Goal: Task Accomplishment & Management: Use online tool/utility

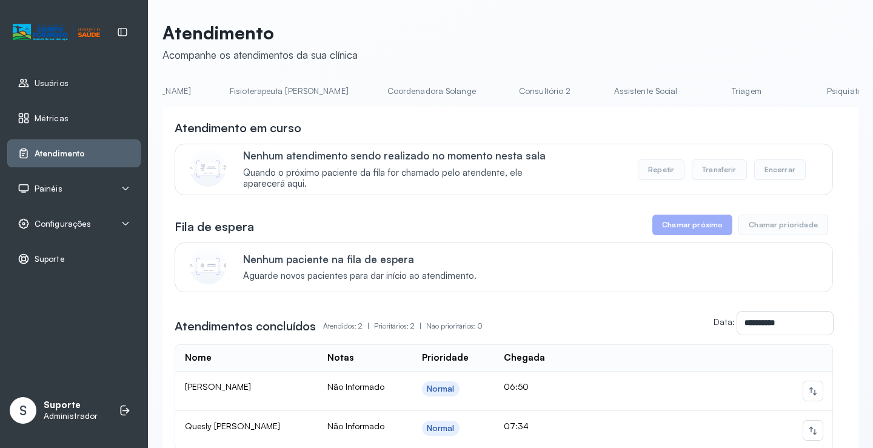
scroll to position [0, 692]
click at [703, 93] on link "Triagem" at bounding box center [745, 91] width 85 height 20
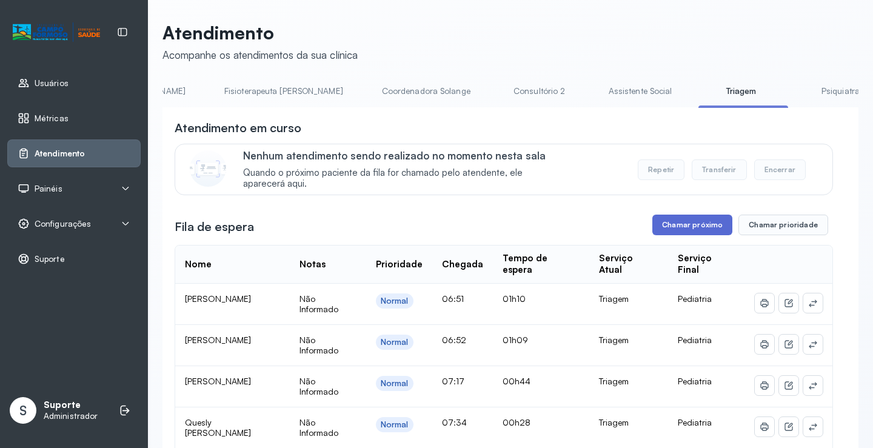
click at [695, 235] on button "Chamar próximo" at bounding box center [692, 225] width 80 height 21
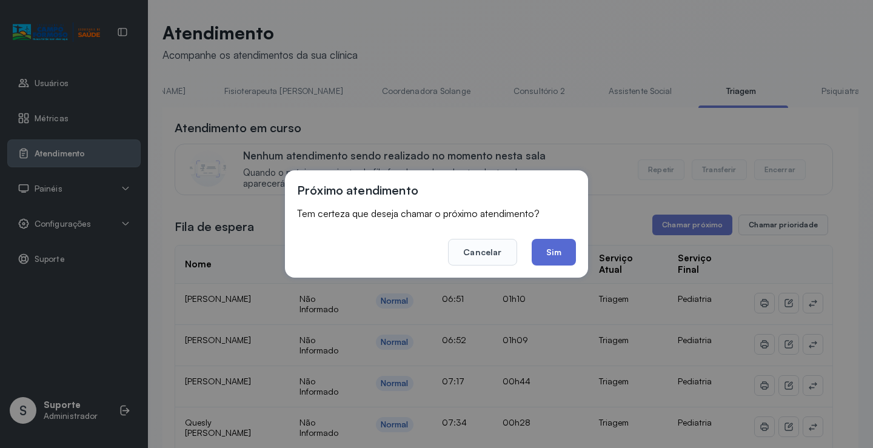
click at [555, 251] on button "Sim" at bounding box center [554, 252] width 44 height 27
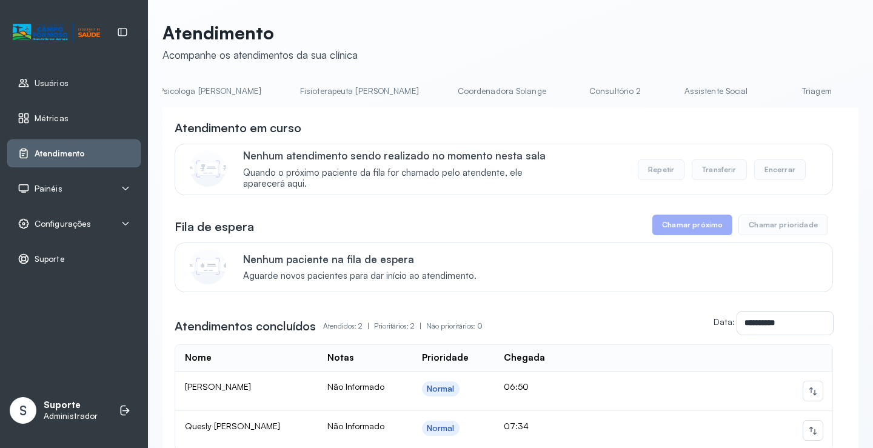
scroll to position [0, 648]
click at [748, 96] on link "Triagem" at bounding box center [790, 91] width 85 height 20
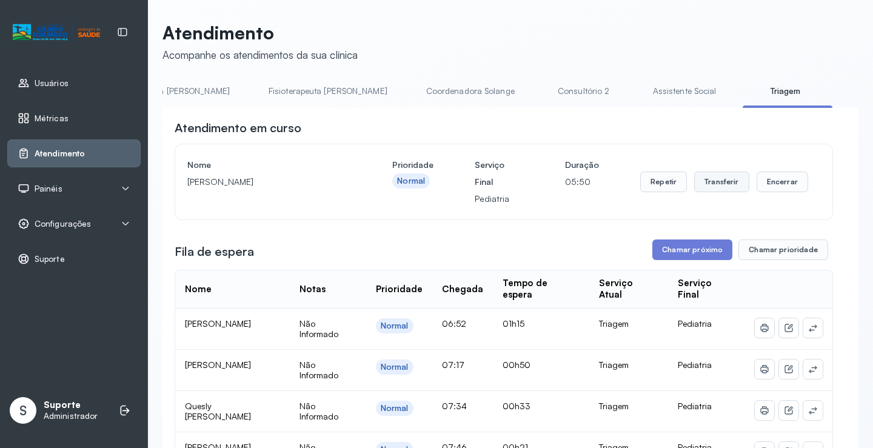
click at [726, 186] on button "Transferir" at bounding box center [721, 182] width 55 height 21
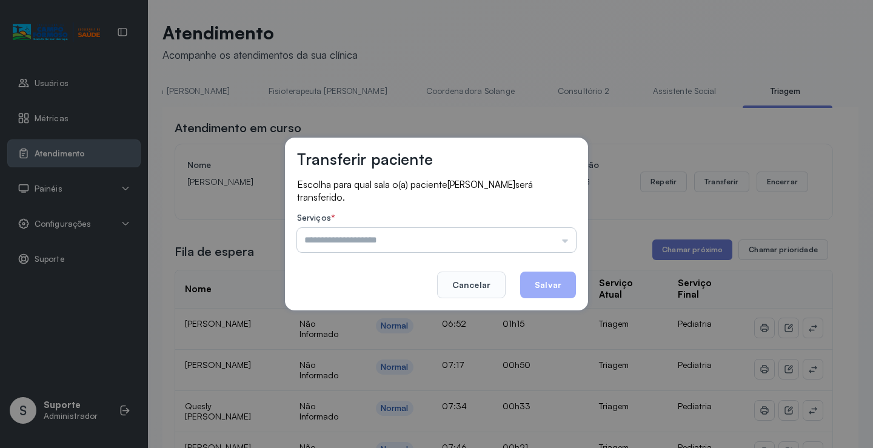
drag, startPoint x: 567, startPoint y: 240, endPoint x: 572, endPoint y: 234, distance: 7.3
click at [572, 246] on input "text" at bounding box center [436, 240] width 279 height 24
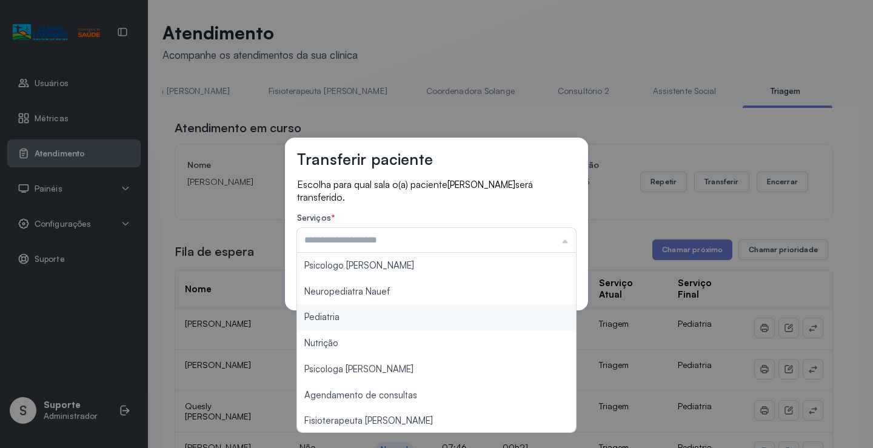
type input "*********"
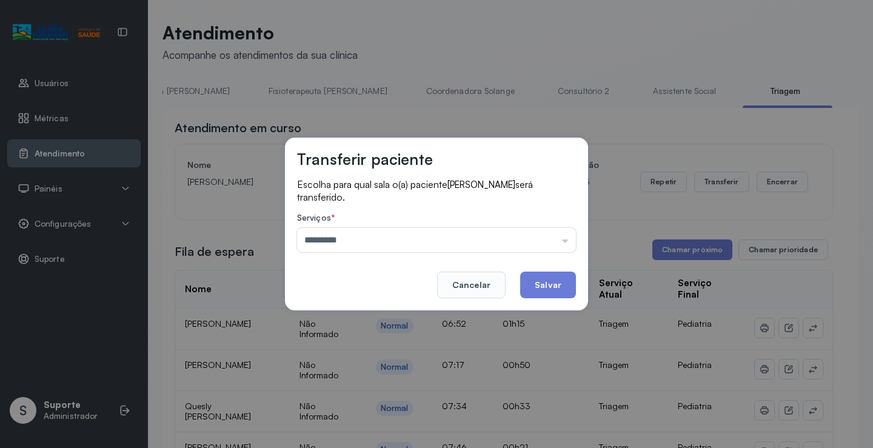
click at [373, 317] on div "Transferir paciente Escolha para qual sala o(a) paciente Lucas moura de Almeida…" at bounding box center [436, 224] width 873 height 448
click at [546, 285] on button "Salvar" at bounding box center [548, 285] width 56 height 27
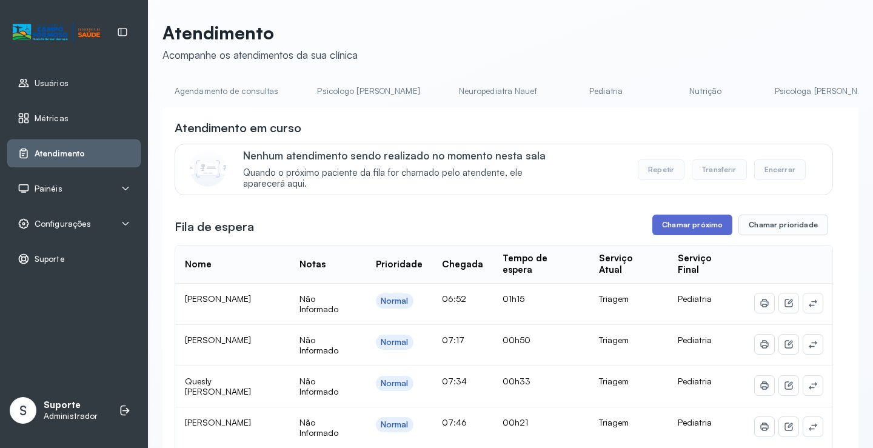
click at [696, 232] on button "Chamar próximo" at bounding box center [692, 225] width 80 height 21
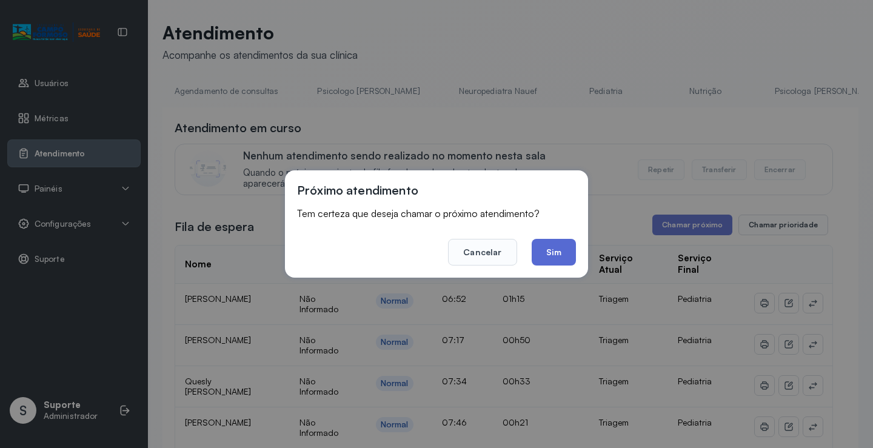
click at [559, 251] on button "Sim" at bounding box center [554, 252] width 44 height 27
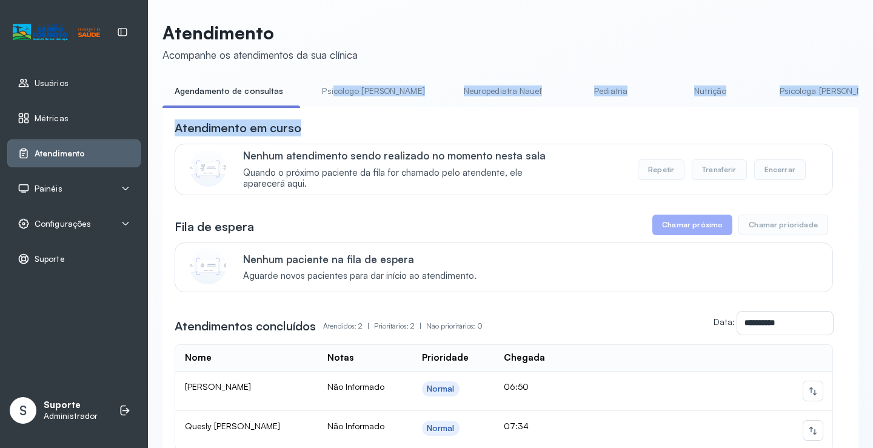
drag, startPoint x: 327, startPoint y: 107, endPoint x: 351, endPoint y: 125, distance: 29.8
click at [526, 127] on div "**********" at bounding box center [511, 304] width 696 height 447
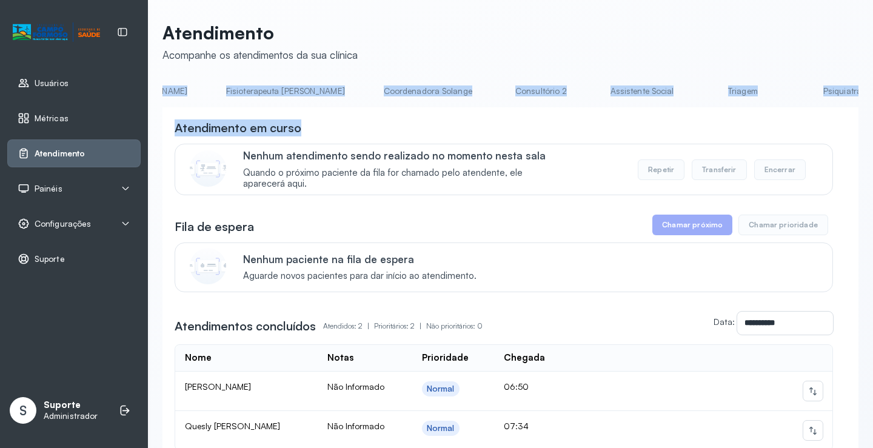
scroll to position [0, 722]
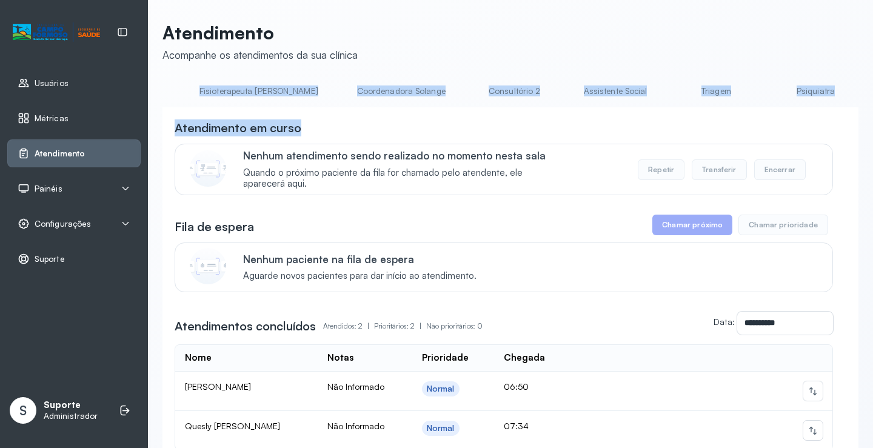
click at [674, 85] on link "Triagem" at bounding box center [716, 91] width 85 height 20
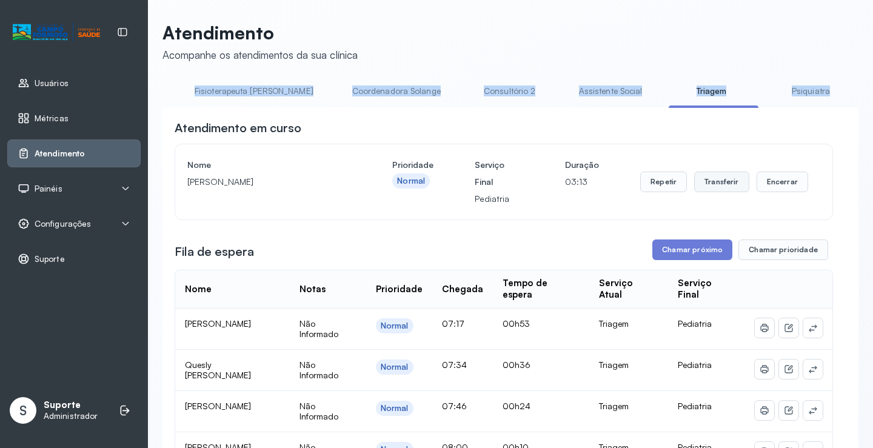
click at [714, 183] on button "Transferir" at bounding box center [721, 182] width 55 height 21
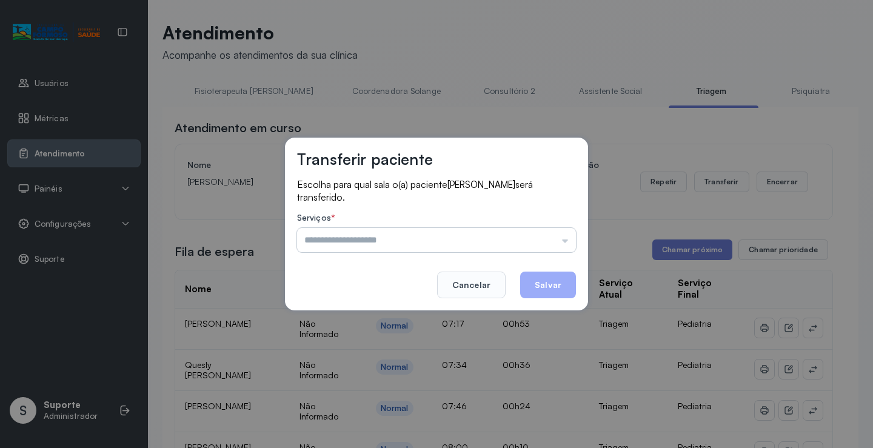
click at [564, 242] on input "text" at bounding box center [436, 240] width 279 height 24
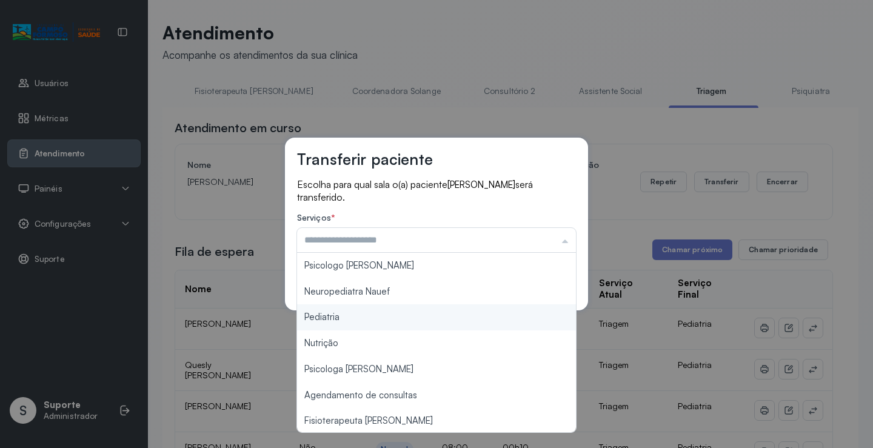
type input "*********"
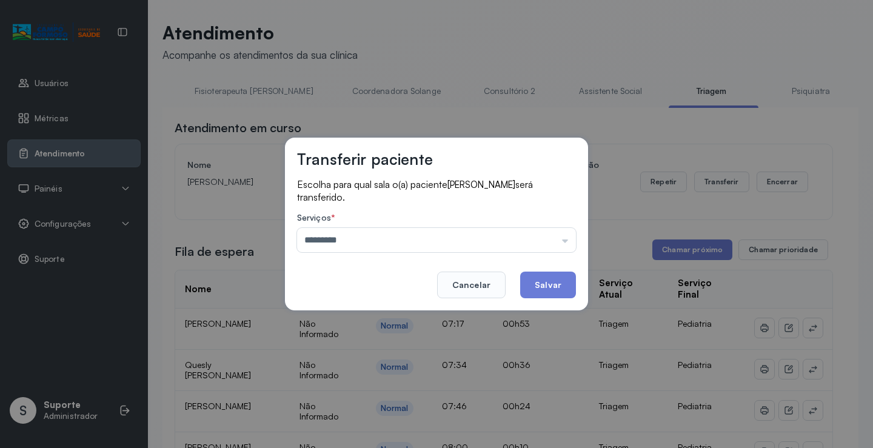
click at [342, 320] on div "Transferir paciente Escolha para qual sala o(a) paciente Luna silva vieira será…" at bounding box center [436, 224] width 873 height 448
click at [560, 280] on button "Salvar" at bounding box center [548, 285] width 56 height 27
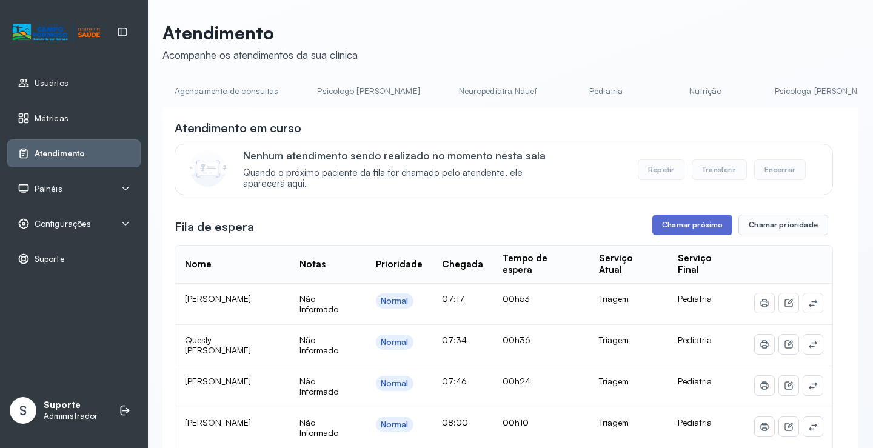
click at [698, 233] on button "Chamar próximo" at bounding box center [692, 225] width 80 height 21
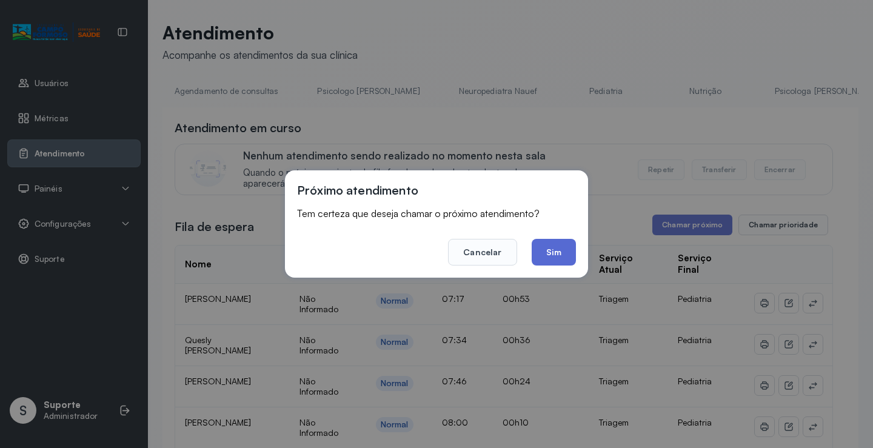
click at [560, 257] on button "Sim" at bounding box center [554, 252] width 44 height 27
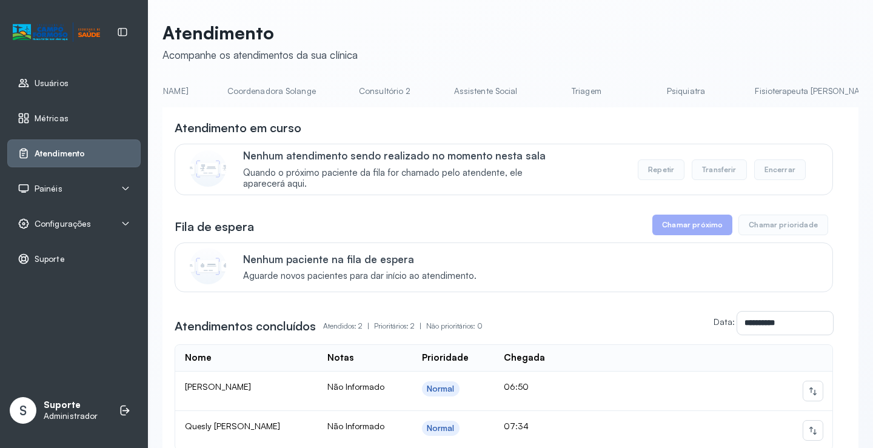
scroll to position [0, 857]
click at [538, 92] on link "Triagem" at bounding box center [580, 91] width 85 height 20
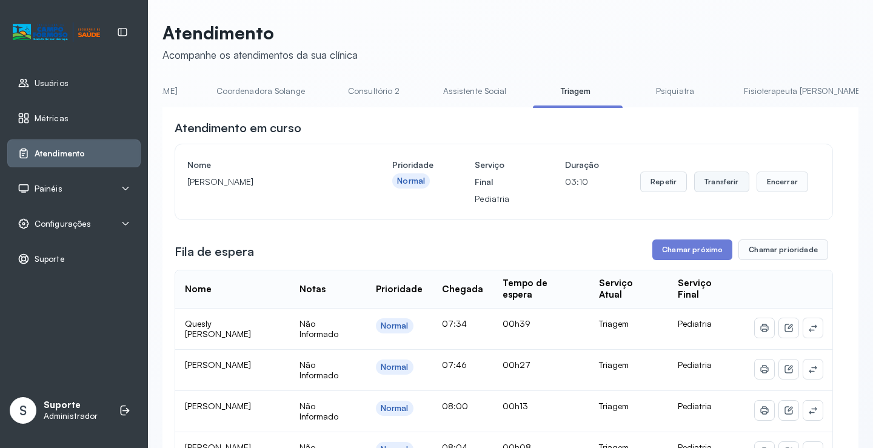
click at [723, 192] on button "Transferir" at bounding box center [721, 182] width 55 height 21
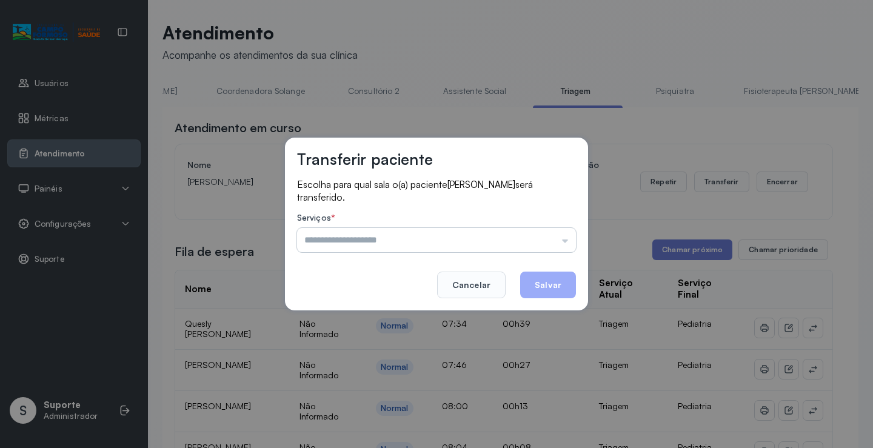
click at [565, 242] on input "text" at bounding box center [436, 240] width 279 height 24
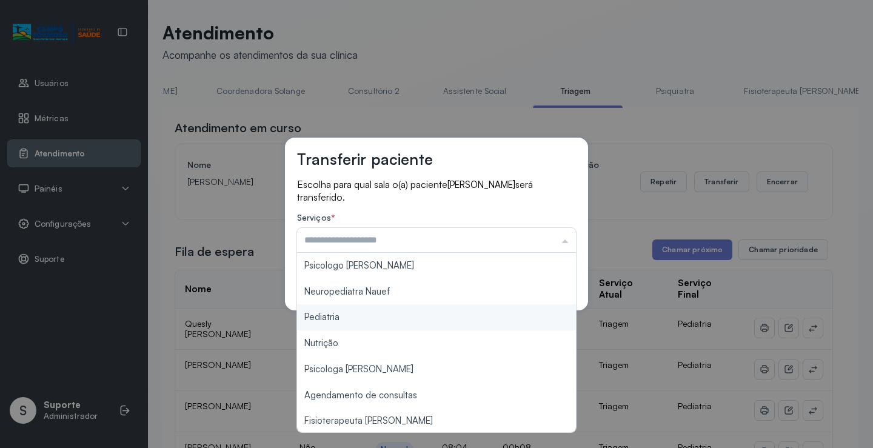
type input "*********"
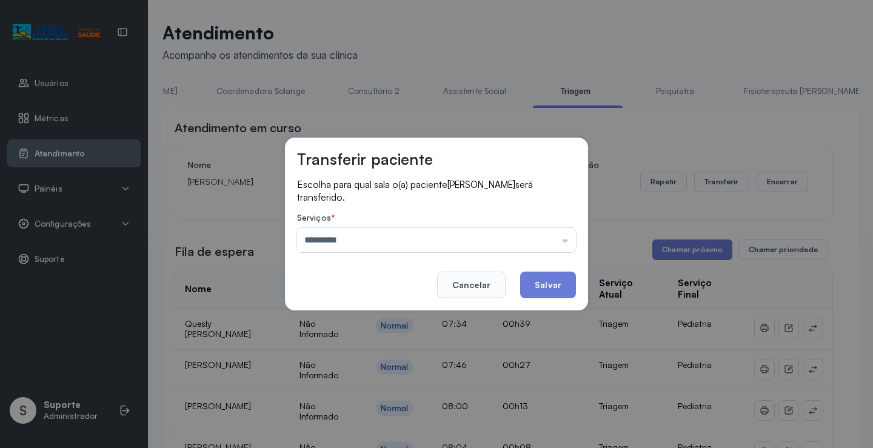
click at [336, 318] on div "Transferir paciente Escolha para qual sala o(a) paciente Letícia da [PERSON_NAM…" at bounding box center [436, 224] width 873 height 448
click at [555, 290] on button "Salvar" at bounding box center [548, 285] width 56 height 27
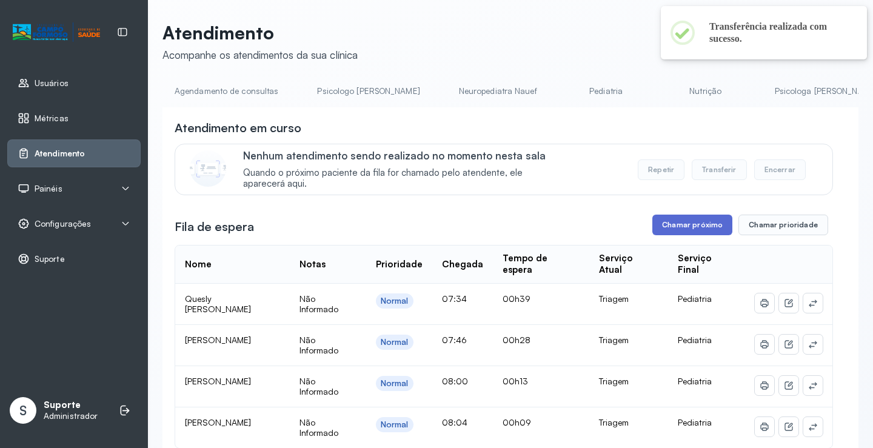
click at [689, 233] on button "Chamar próximo" at bounding box center [692, 225] width 80 height 21
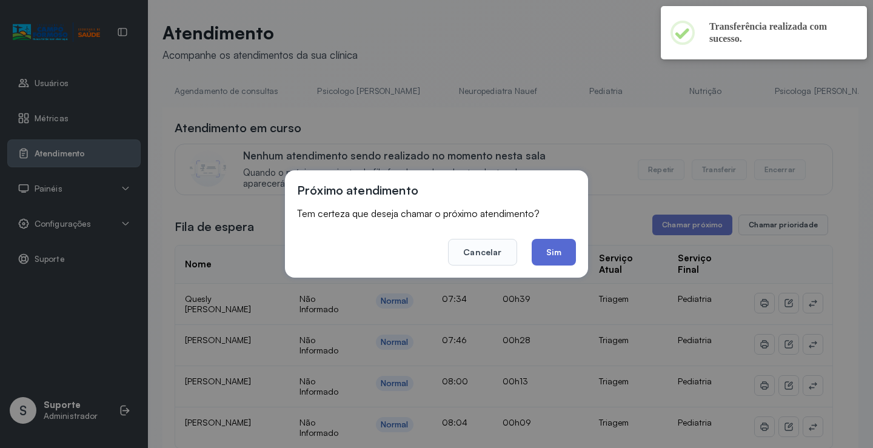
click at [554, 256] on button "Sim" at bounding box center [554, 252] width 44 height 27
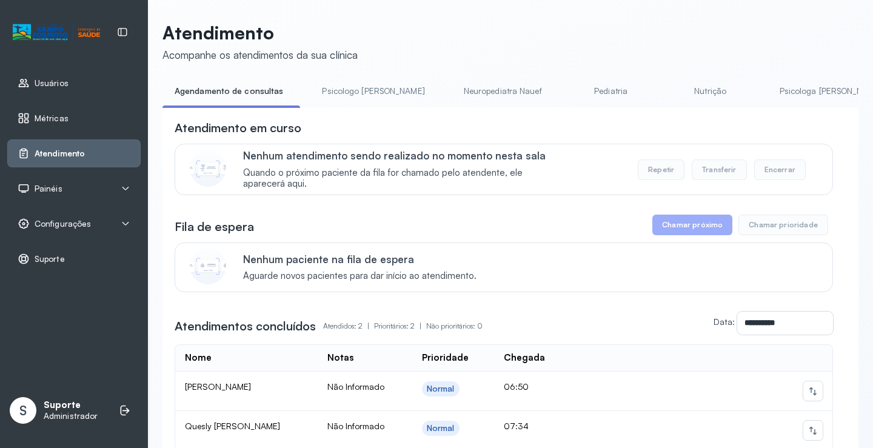
drag, startPoint x: 318, startPoint y: 112, endPoint x: 375, endPoint y: 116, distance: 57.2
click at [375, 116] on div "**********" at bounding box center [511, 317] width 696 height 421
drag, startPoint x: 384, startPoint y: 107, endPoint x: 465, endPoint y: 131, distance: 84.8
click at [512, 109] on div "Agendamento de consultas Psicologo Pedro Neuropediatra Nauef Pediatria Nutrição…" at bounding box center [511, 94] width 696 height 27
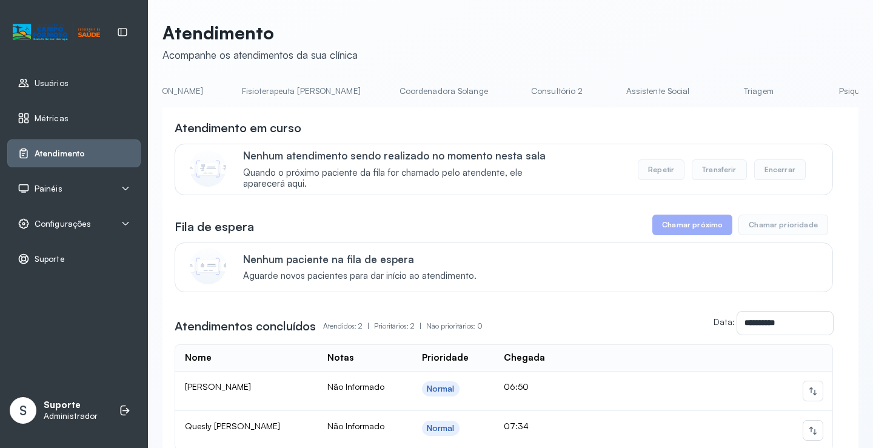
click at [716, 96] on link "Triagem" at bounding box center [758, 91] width 85 height 20
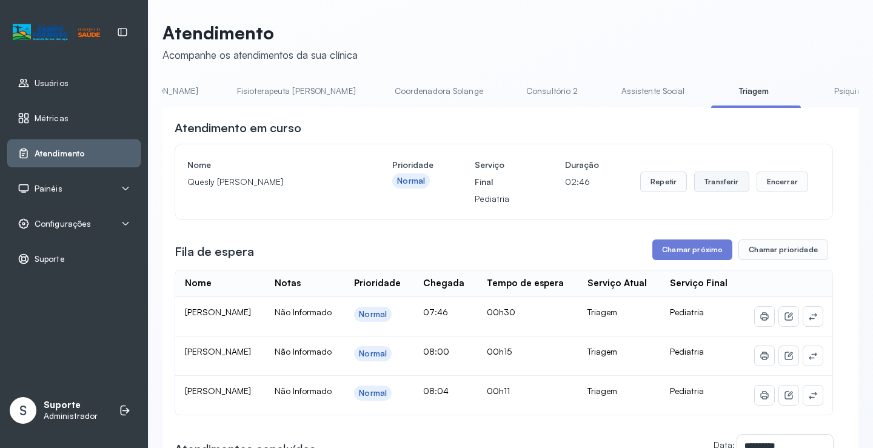
click at [714, 190] on button "Transferir" at bounding box center [721, 182] width 55 height 21
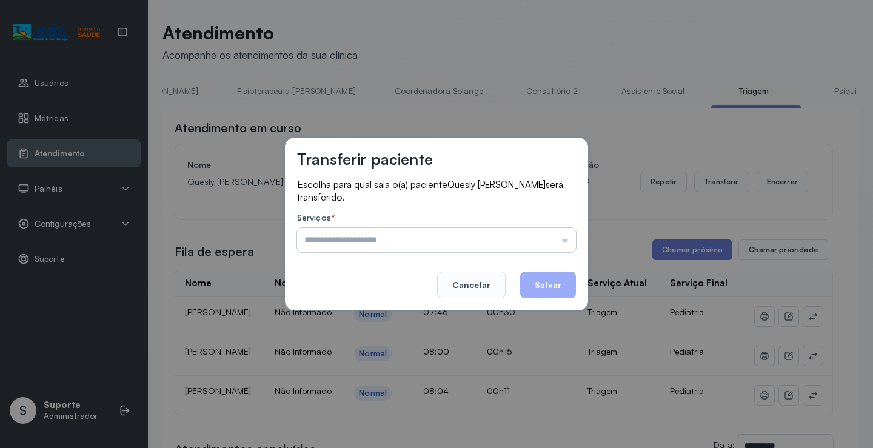
click at [563, 239] on input "text" at bounding box center [436, 240] width 279 height 24
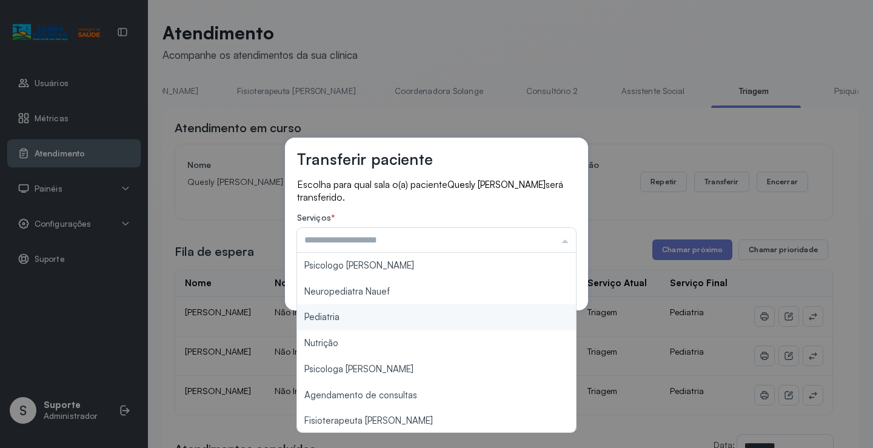
type input "*********"
click at [338, 321] on div "Transferir paciente Escolha para qual sala o(a) paciente Quesly Michele silva s…" at bounding box center [436, 224] width 873 height 448
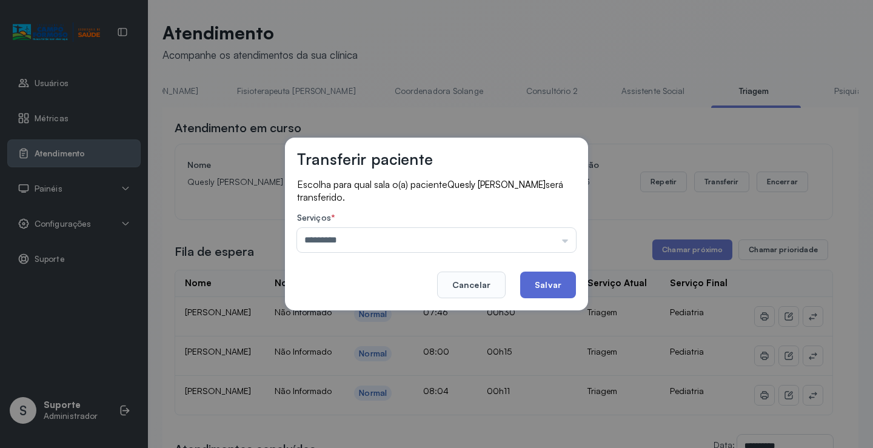
click at [561, 290] on button "Salvar" at bounding box center [548, 285] width 56 height 27
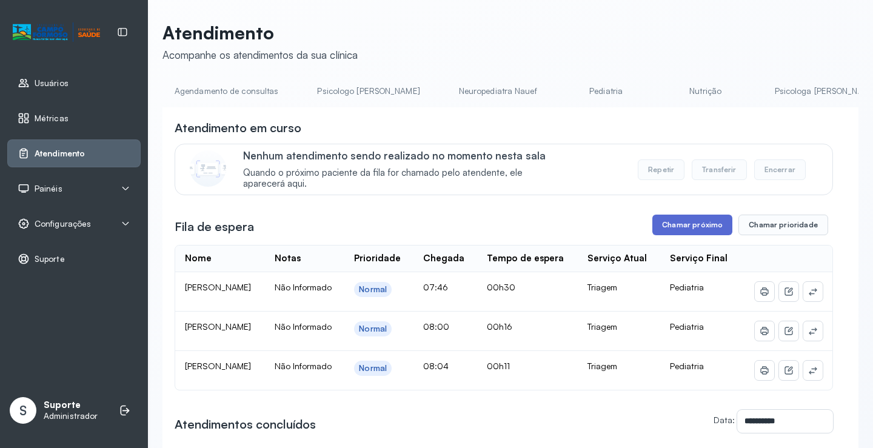
click at [683, 227] on button "Chamar próximo" at bounding box center [692, 225] width 80 height 21
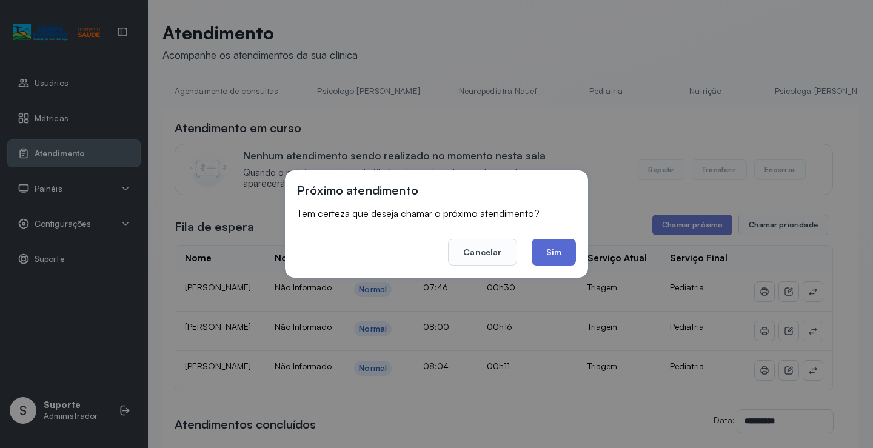
click at [553, 261] on button "Sim" at bounding box center [554, 252] width 44 height 27
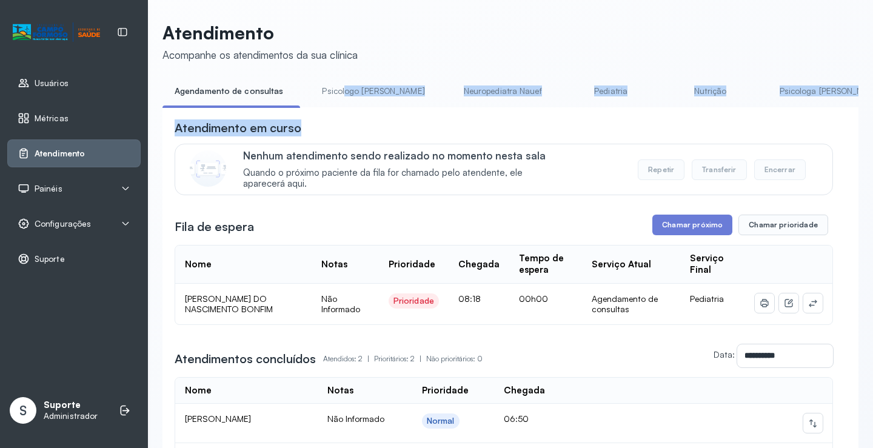
drag, startPoint x: 340, startPoint y: 106, endPoint x: 377, endPoint y: 120, distance: 40.1
click at [404, 119] on div "**********" at bounding box center [511, 321] width 696 height 480
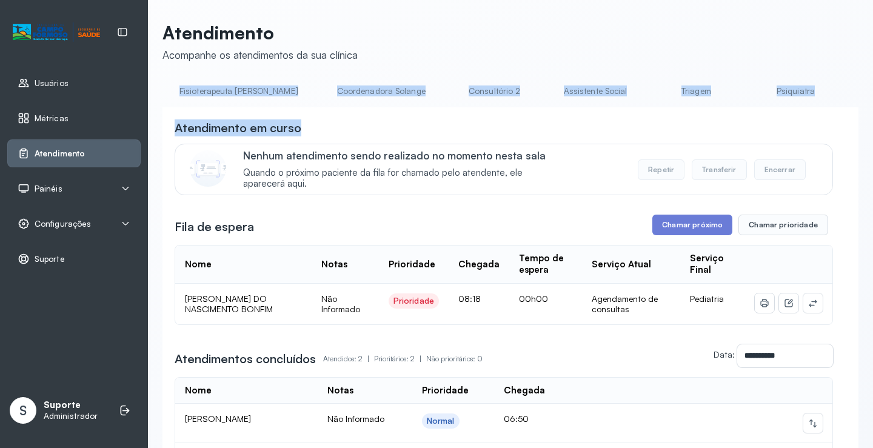
scroll to position [0, 773]
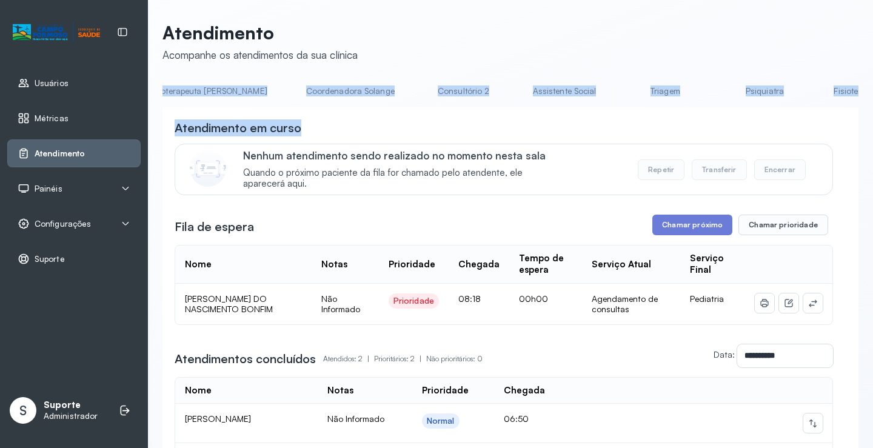
click at [623, 92] on link "Triagem" at bounding box center [665, 91] width 85 height 20
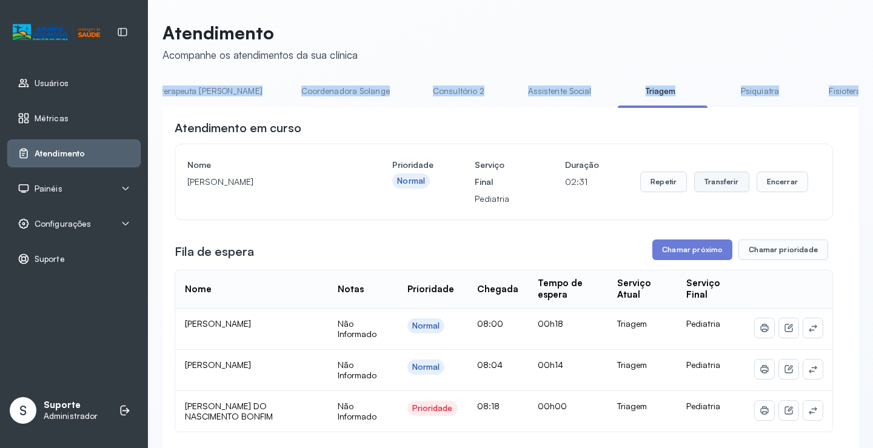
click at [720, 182] on button "Transferir" at bounding box center [721, 182] width 55 height 21
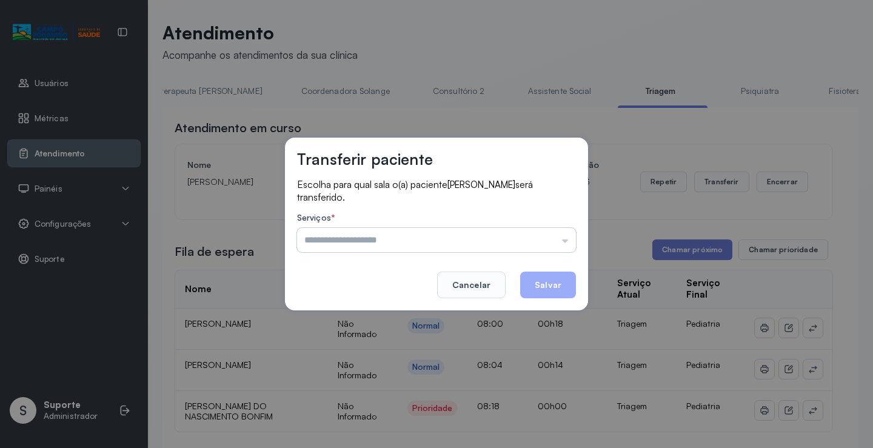
click at [564, 242] on input "text" at bounding box center [436, 240] width 279 height 24
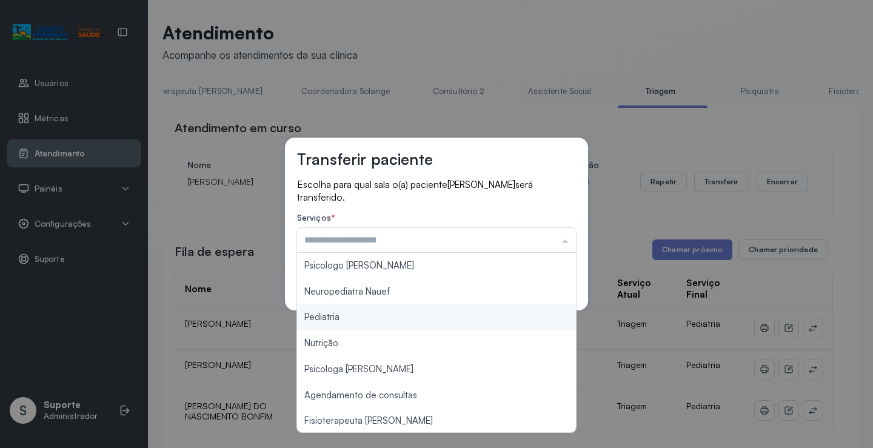
type input "*********"
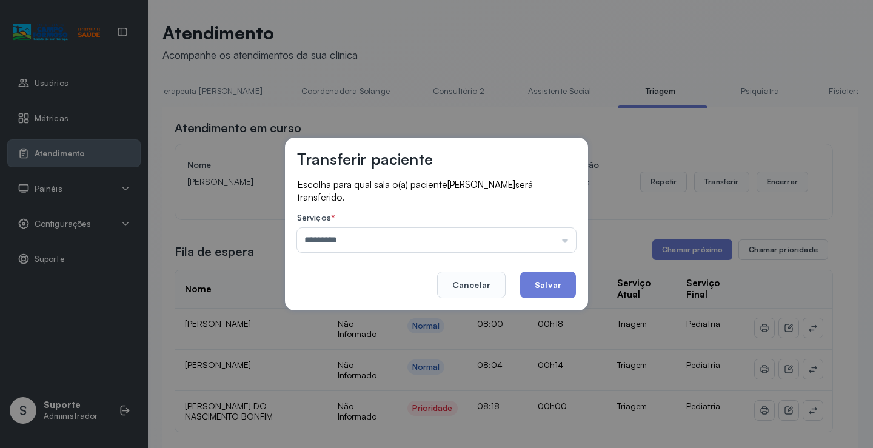
click at [340, 318] on div "Transferir paciente Escolha para qual sala o(a) paciente ARTHUR MIGUEL NASCIMEN…" at bounding box center [436, 224] width 873 height 448
click at [563, 286] on button "Salvar" at bounding box center [548, 285] width 56 height 27
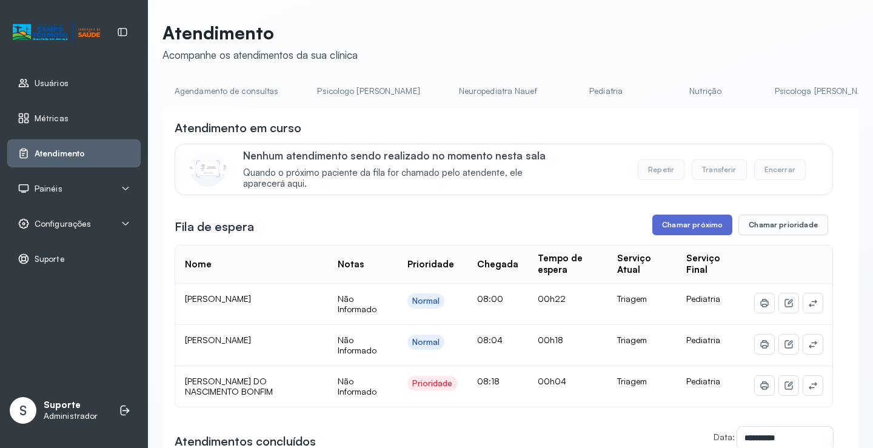
click at [688, 230] on button "Chamar próximo" at bounding box center [692, 225] width 80 height 21
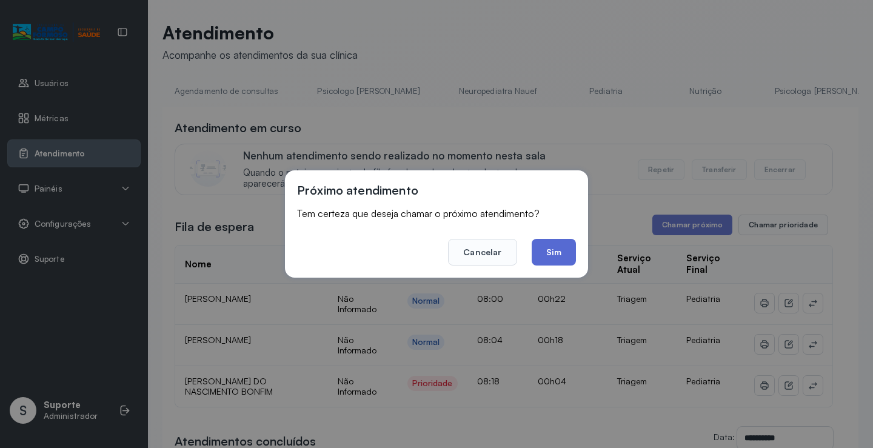
click at [566, 255] on button "Sim" at bounding box center [554, 252] width 44 height 27
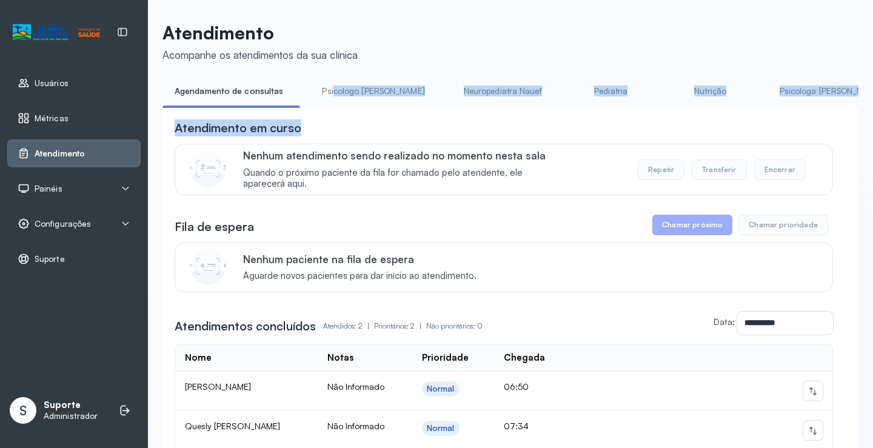
drag, startPoint x: 330, startPoint y: 107, endPoint x: 445, endPoint y: 121, distance: 116.1
click at [445, 121] on div "**********" at bounding box center [511, 304] width 696 height 447
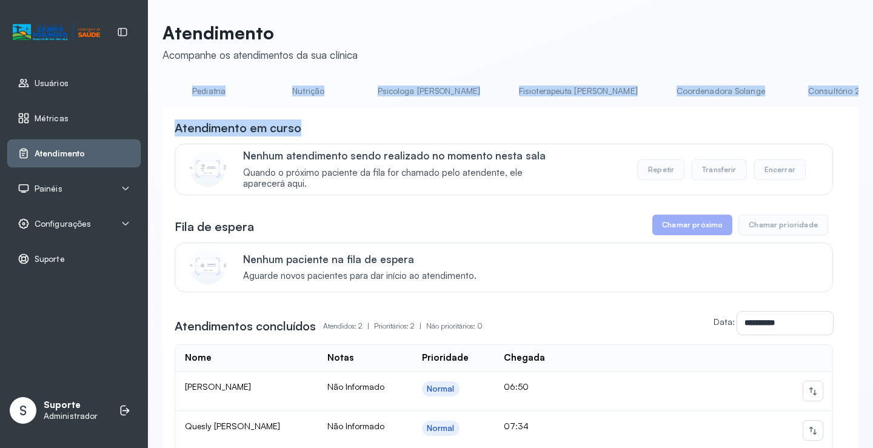
scroll to position [0, 965]
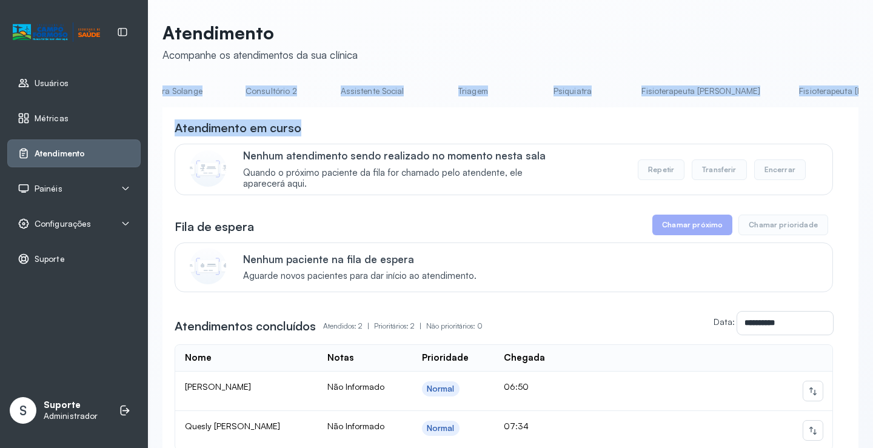
click at [431, 93] on link "Triagem" at bounding box center [473, 91] width 85 height 20
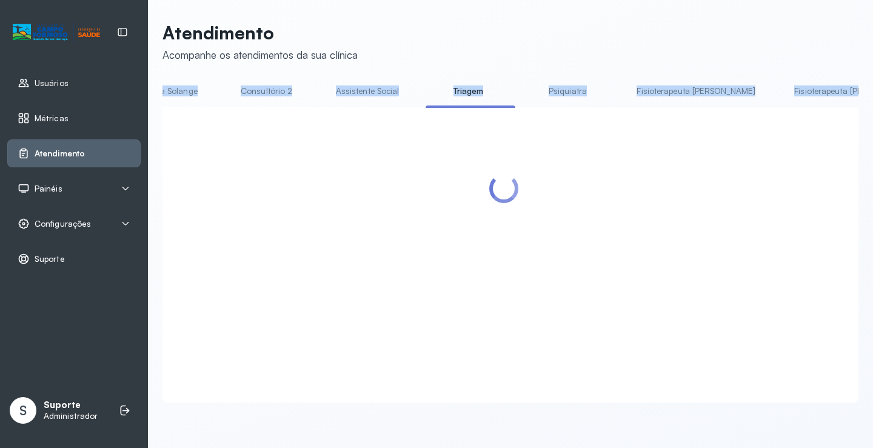
scroll to position [0, 962]
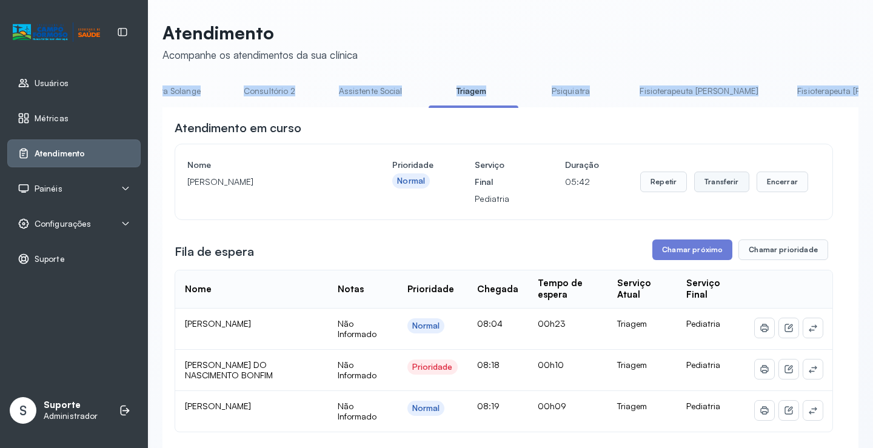
click at [723, 186] on button "Transferir" at bounding box center [721, 182] width 55 height 21
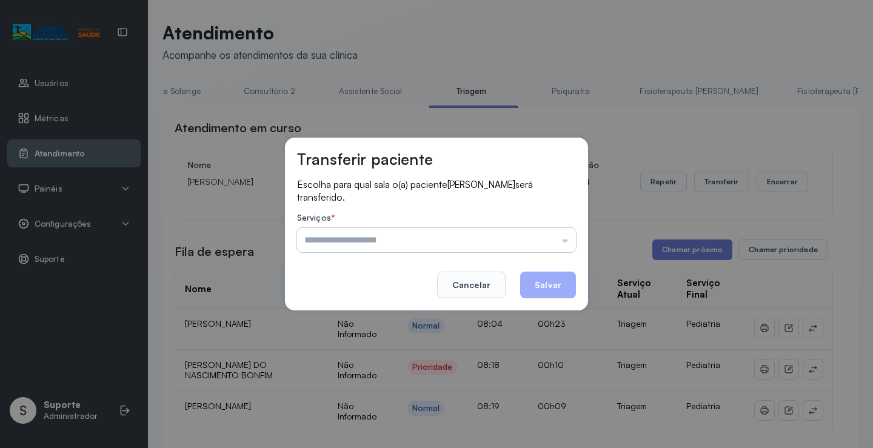
click at [568, 241] on input "text" at bounding box center [436, 240] width 279 height 24
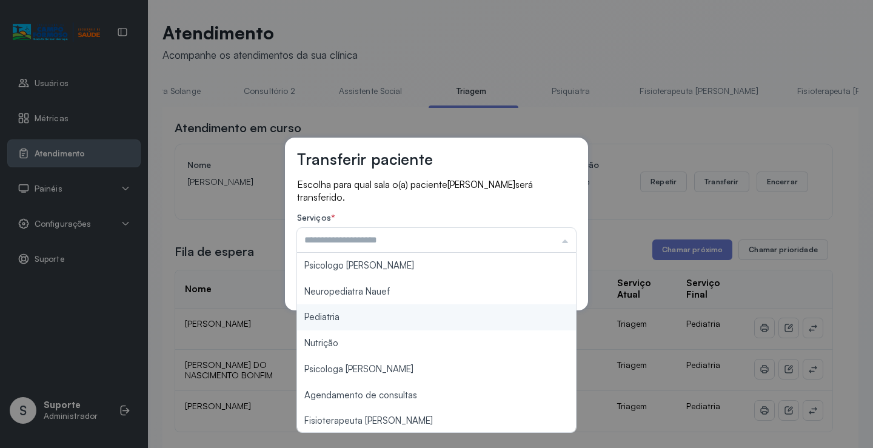
type input "*********"
click at [387, 319] on div "Transferir paciente Escolha para qual sala o(a) paciente [PERSON_NAME] será tra…" at bounding box center [436, 224] width 873 height 448
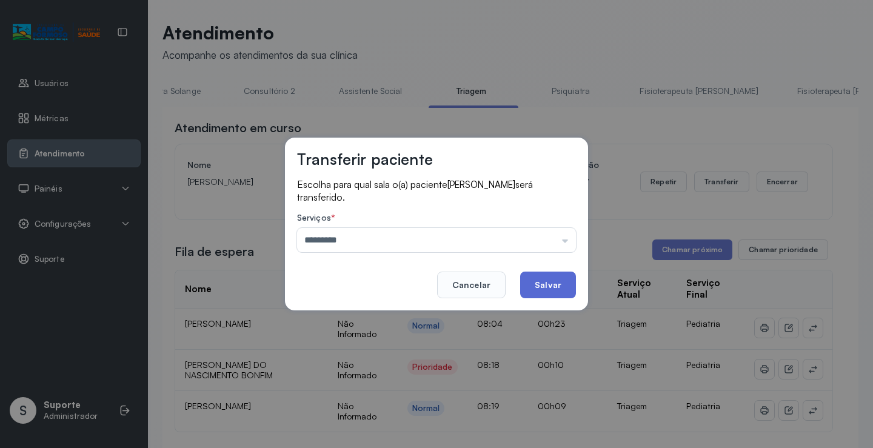
click at [551, 286] on button "Salvar" at bounding box center [548, 285] width 56 height 27
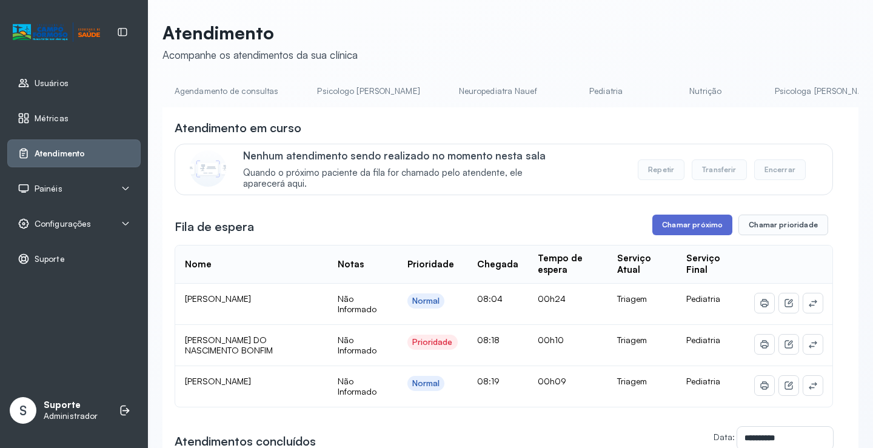
click at [694, 231] on button "Chamar próximo" at bounding box center [692, 225] width 80 height 21
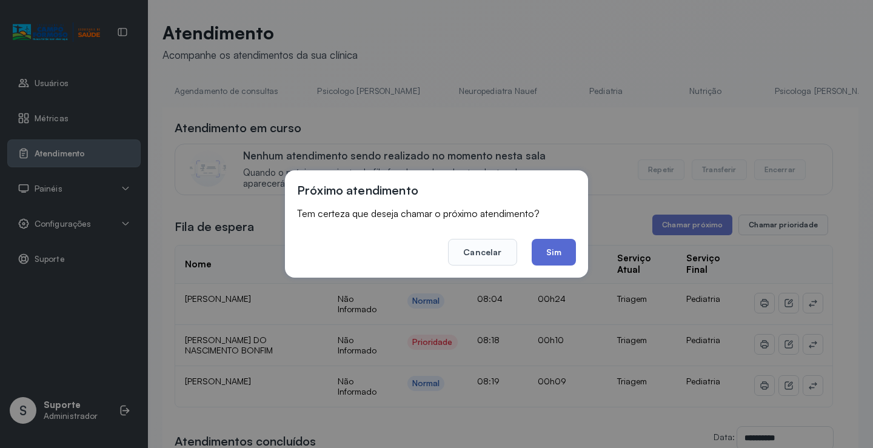
click at [559, 254] on button "Sim" at bounding box center [554, 252] width 44 height 27
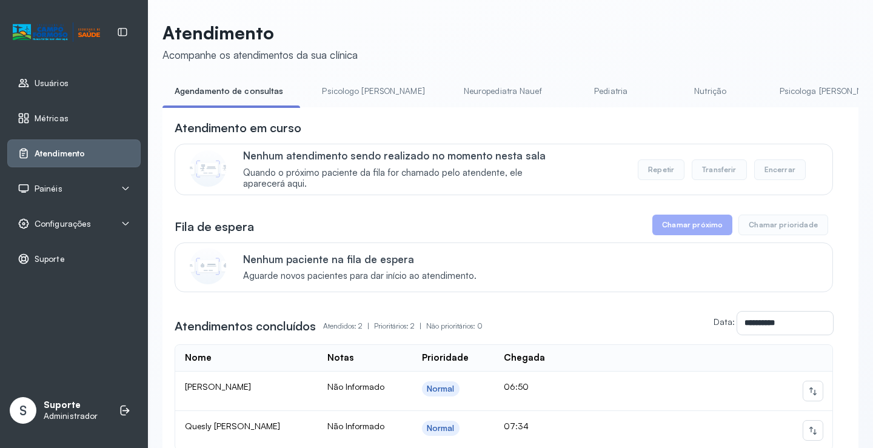
drag, startPoint x: 342, startPoint y: 112, endPoint x: 398, endPoint y: 118, distance: 56.7
click at [398, 118] on div "**********" at bounding box center [511, 317] width 696 height 421
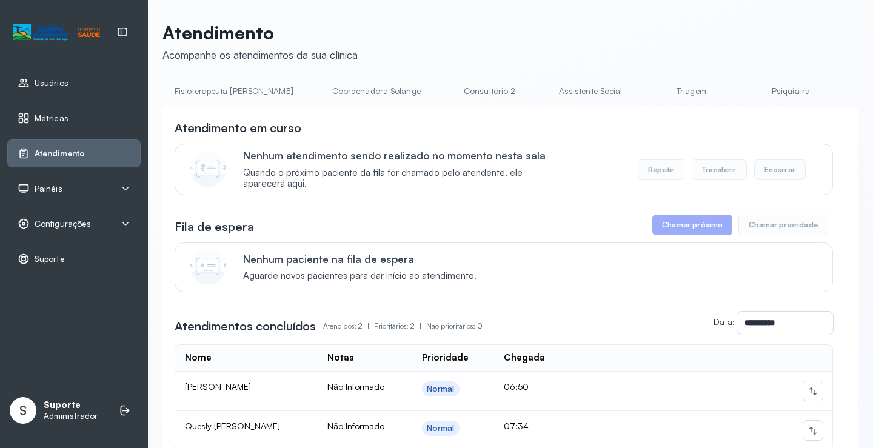
scroll to position [0, 775]
click at [620, 98] on link "Triagem" at bounding box center [662, 91] width 85 height 20
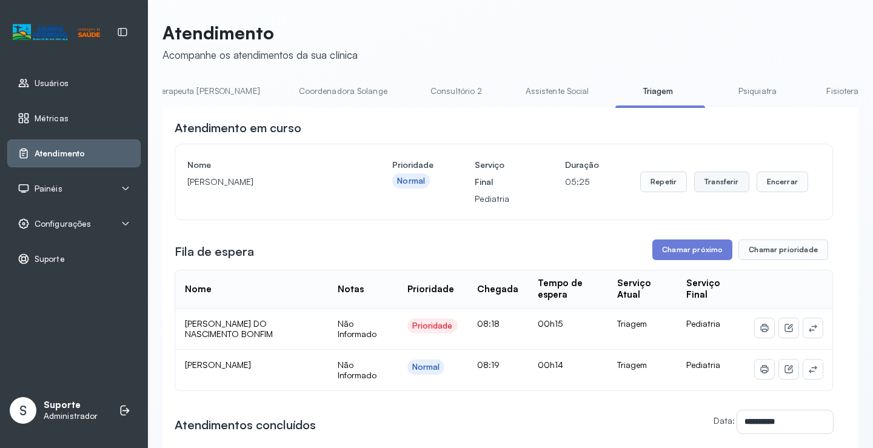
click at [722, 185] on button "Transferir" at bounding box center [721, 182] width 55 height 21
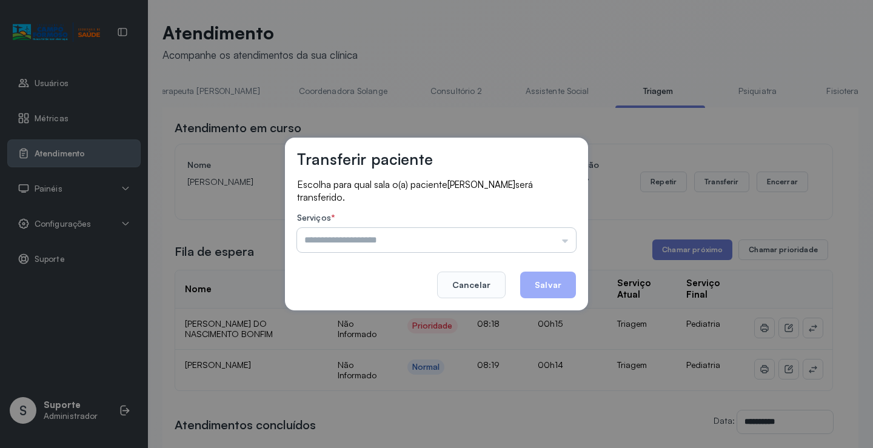
click at [568, 240] on input "text" at bounding box center [436, 240] width 279 height 24
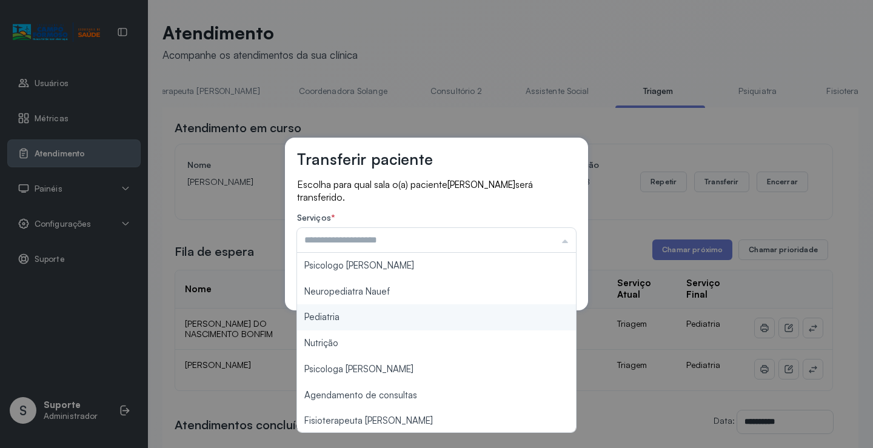
type input "*********"
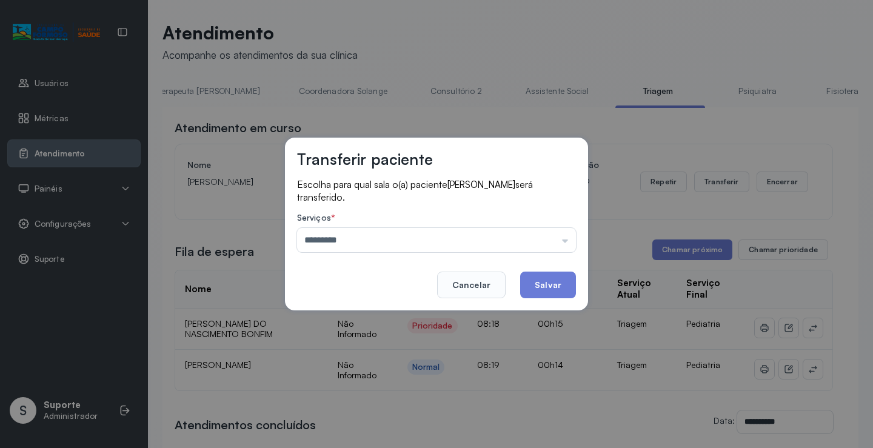
click at [344, 320] on div "Transferir paciente Escolha para qual sala o(a) paciente [PERSON_NAME] será tra…" at bounding box center [436, 224] width 873 height 448
click at [551, 287] on button "Salvar" at bounding box center [548, 285] width 56 height 27
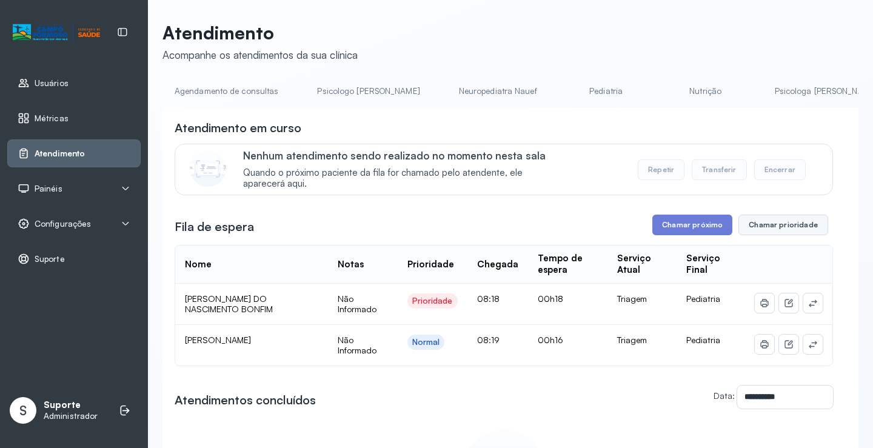
click at [774, 229] on button "Chamar prioridade" at bounding box center [784, 225] width 90 height 21
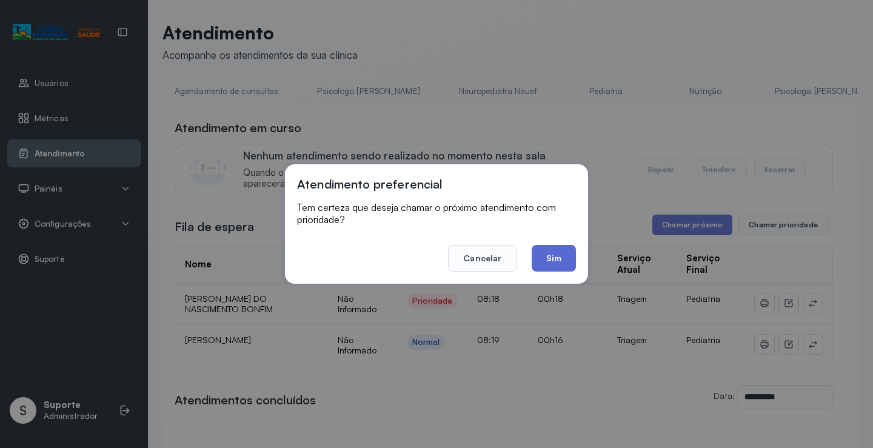
click at [552, 258] on button "Sim" at bounding box center [554, 258] width 44 height 27
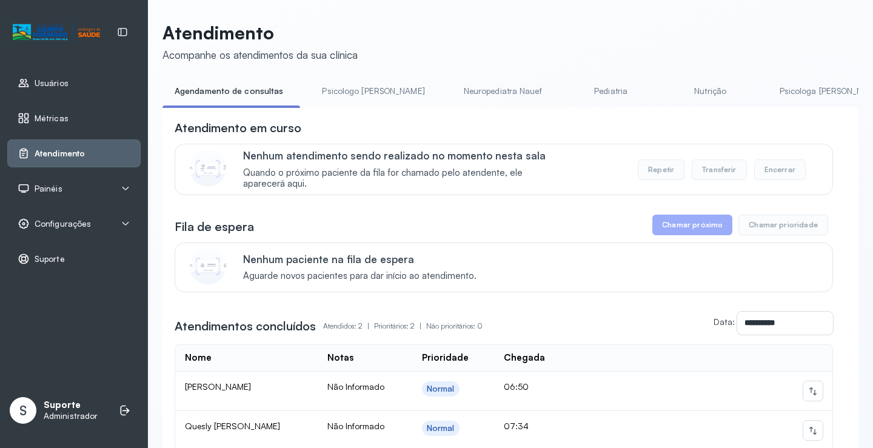
drag, startPoint x: 332, startPoint y: 112, endPoint x: 355, endPoint y: 113, distance: 23.7
click at [355, 113] on div "**********" at bounding box center [511, 317] width 696 height 421
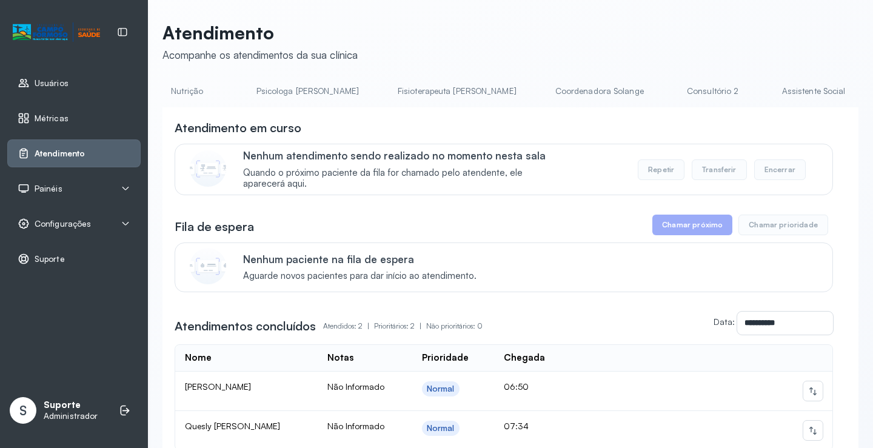
scroll to position [0, 851]
click at [544, 93] on link "Triagem" at bounding box center [586, 91] width 85 height 20
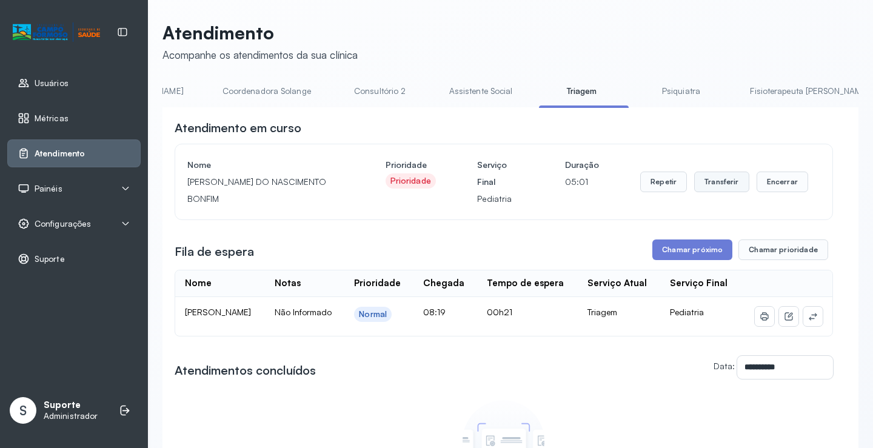
click at [713, 186] on button "Transferir" at bounding box center [721, 182] width 55 height 21
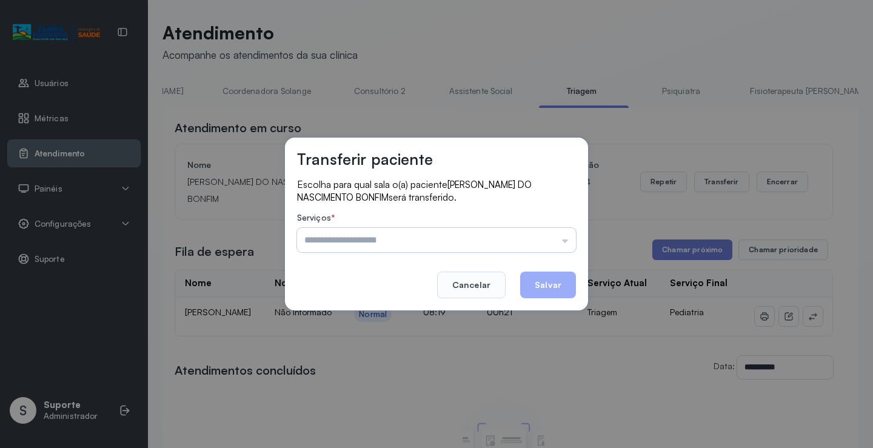
click at [563, 241] on input "text" at bounding box center [436, 240] width 279 height 24
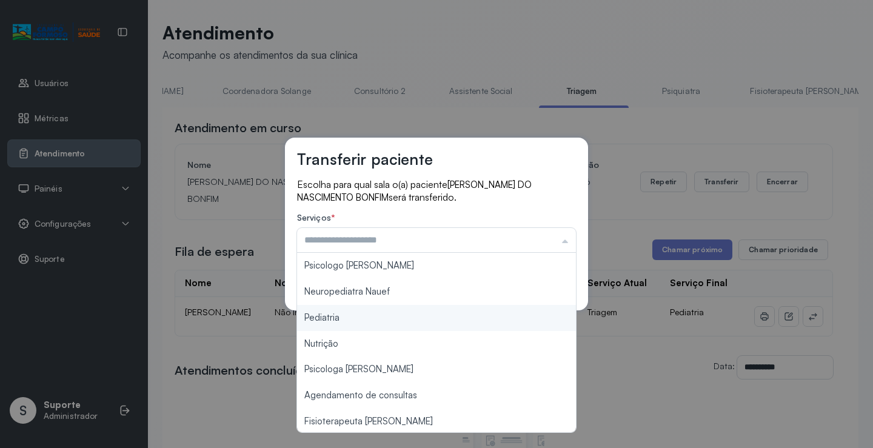
type input "*********"
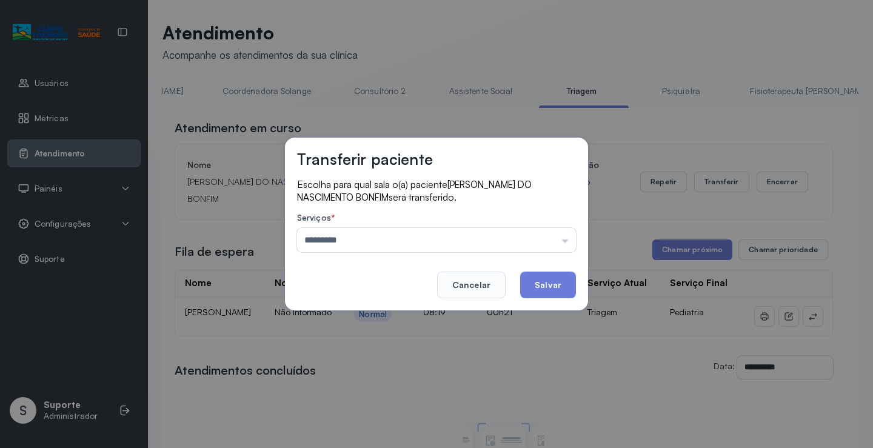
click at [346, 318] on div "Transferir paciente Escolha para qual sala o(a) paciente RAVY CARVALHO DO NASCI…" at bounding box center [436, 224] width 873 height 448
click at [564, 286] on button "Salvar" at bounding box center [548, 285] width 56 height 27
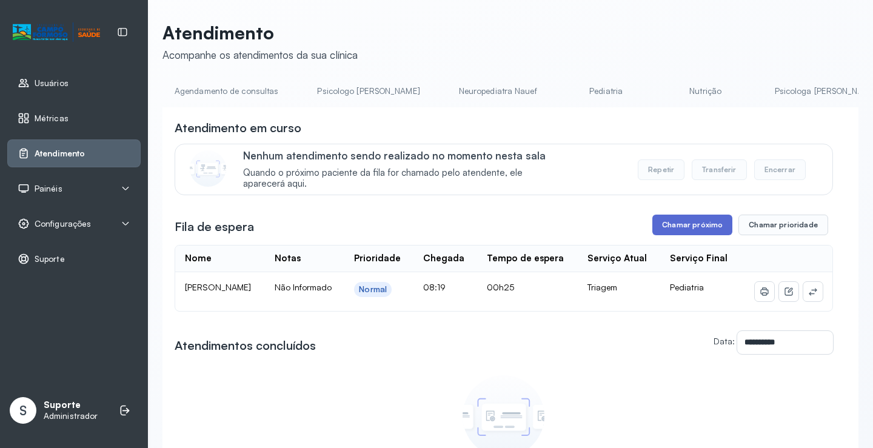
click at [699, 225] on button "Chamar próximo" at bounding box center [692, 225] width 80 height 21
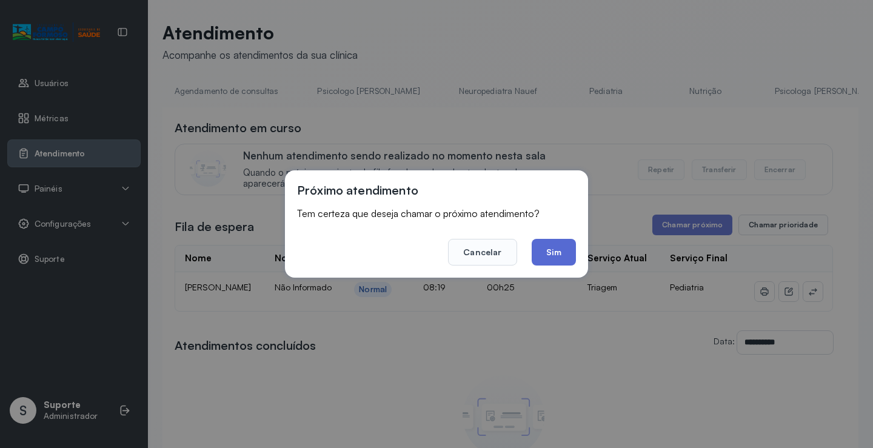
click at [563, 252] on button "Sim" at bounding box center [554, 252] width 44 height 27
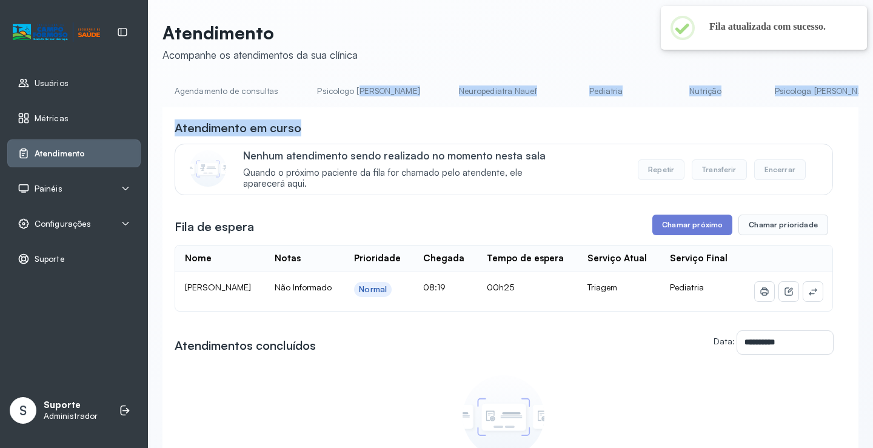
drag, startPoint x: 358, startPoint y: 107, endPoint x: 420, endPoint y: 111, distance: 62.0
click at [420, 111] on div "**********" at bounding box center [511, 328] width 696 height 494
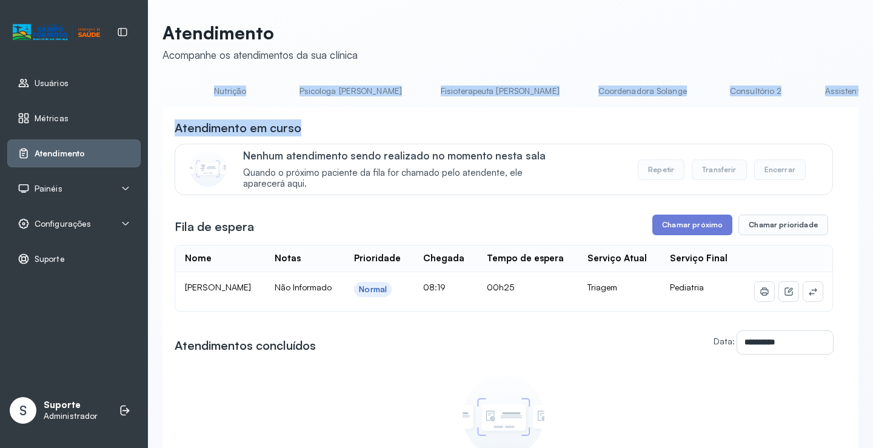
scroll to position [0, 625]
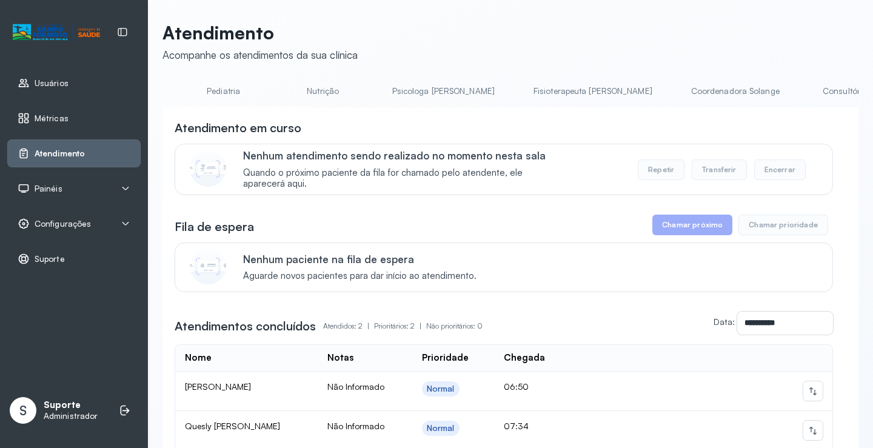
scroll to position [0, 551]
click at [844, 99] on link "Triagem" at bounding box center [886, 91] width 85 height 20
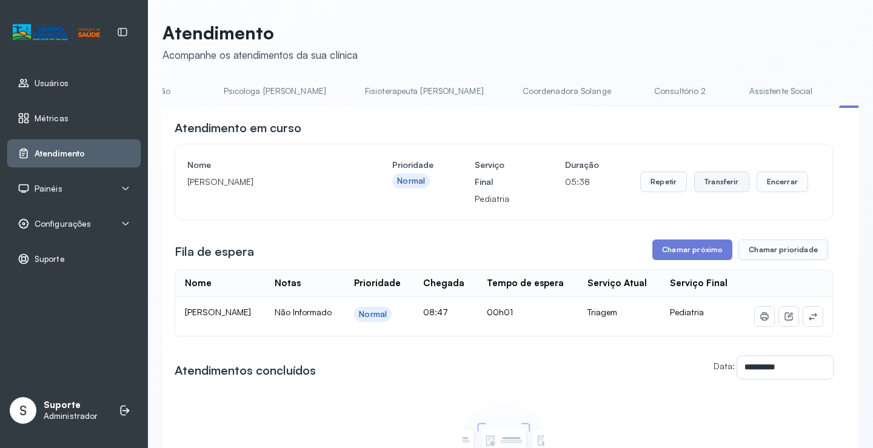
click at [726, 185] on button "Transferir" at bounding box center [721, 182] width 55 height 21
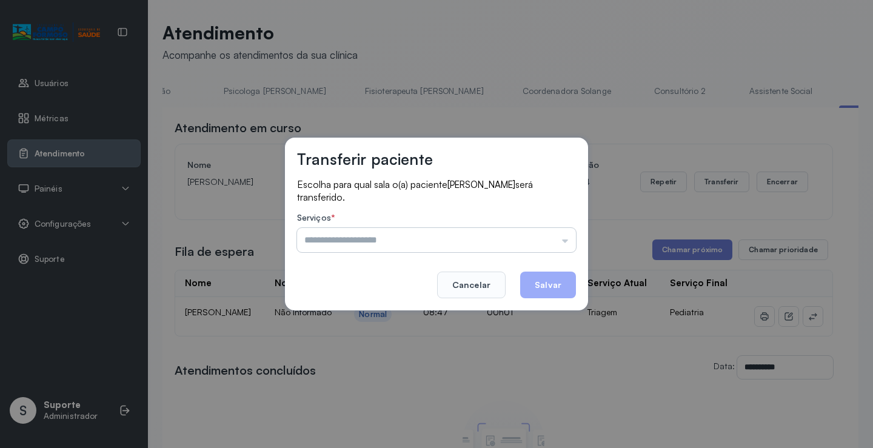
click at [564, 243] on input "text" at bounding box center [436, 240] width 279 height 24
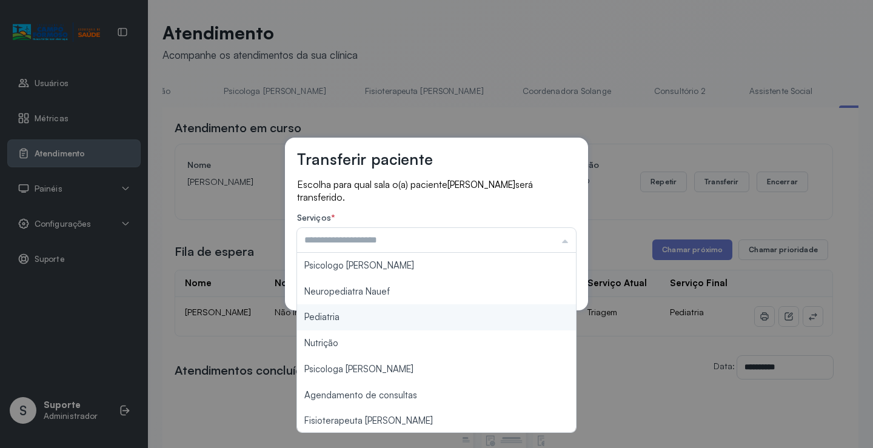
type input "*********"
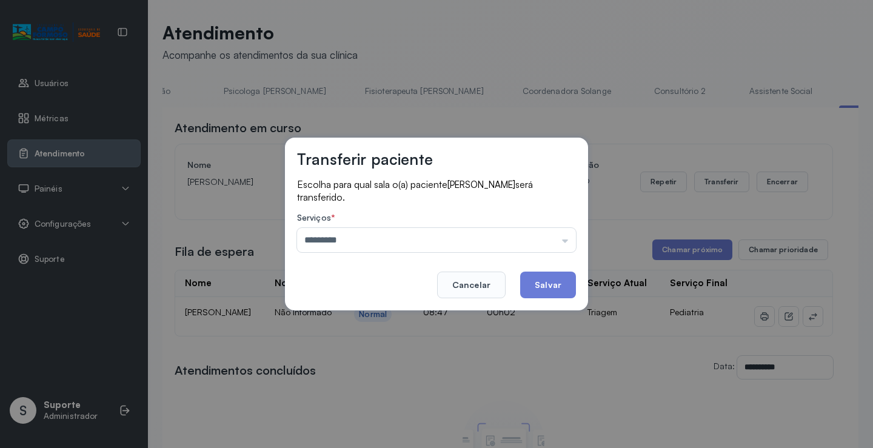
click at [370, 320] on div "Transferir paciente Escolha para qual sala o(a) paciente MIKAELLY AGUIAR DA SIL…" at bounding box center [436, 224] width 873 height 448
click at [565, 286] on button "Salvar" at bounding box center [548, 285] width 56 height 27
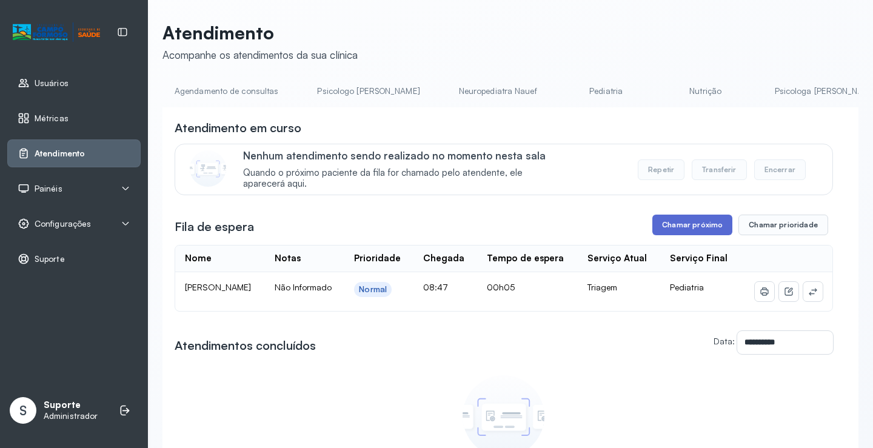
click at [697, 229] on button "Chamar próximo" at bounding box center [692, 225] width 80 height 21
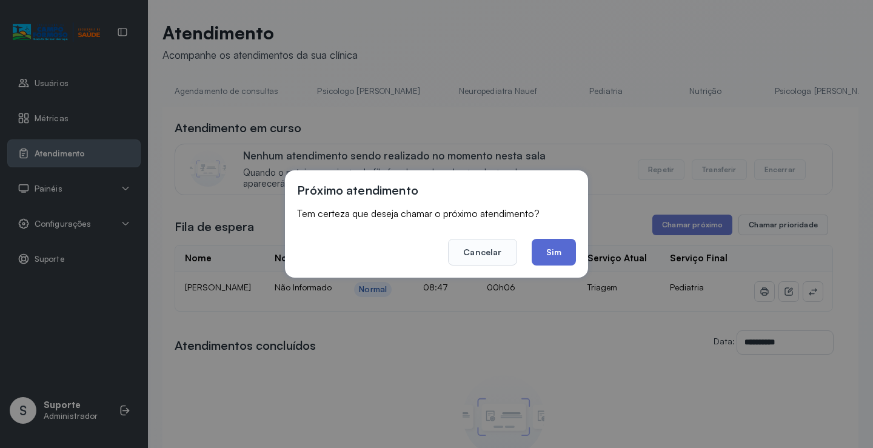
click at [564, 261] on button "Sim" at bounding box center [554, 252] width 44 height 27
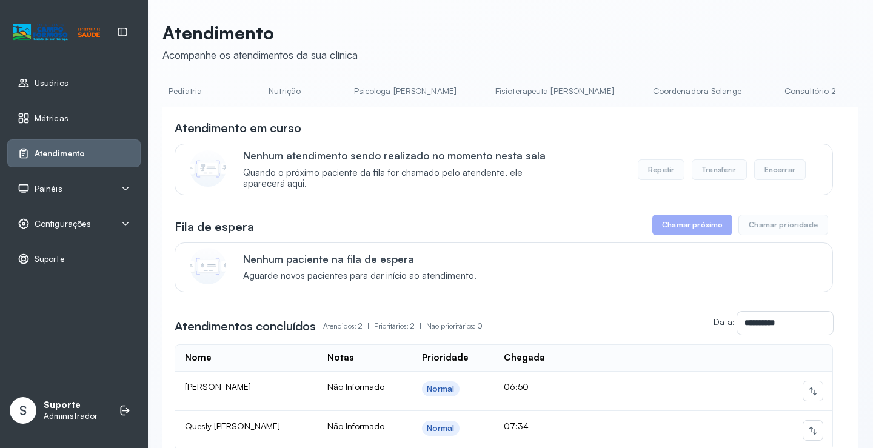
scroll to position [0, 582]
click at [814, 91] on link "Triagem" at bounding box center [856, 91] width 85 height 20
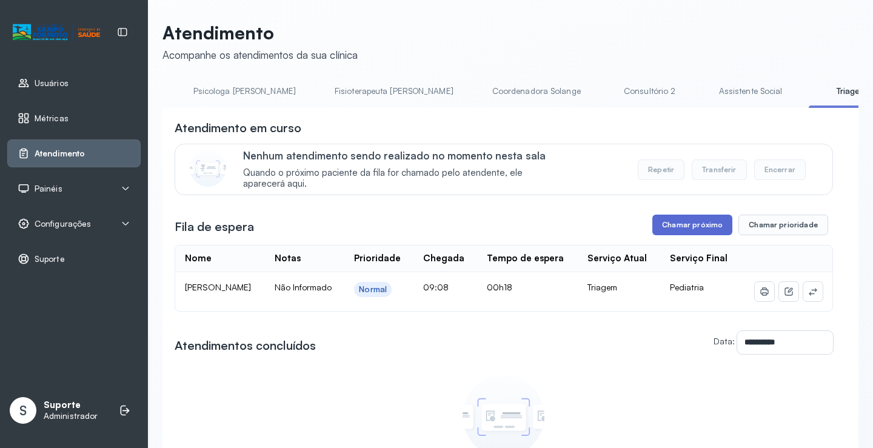
click at [696, 229] on button "Chamar próximo" at bounding box center [692, 225] width 80 height 21
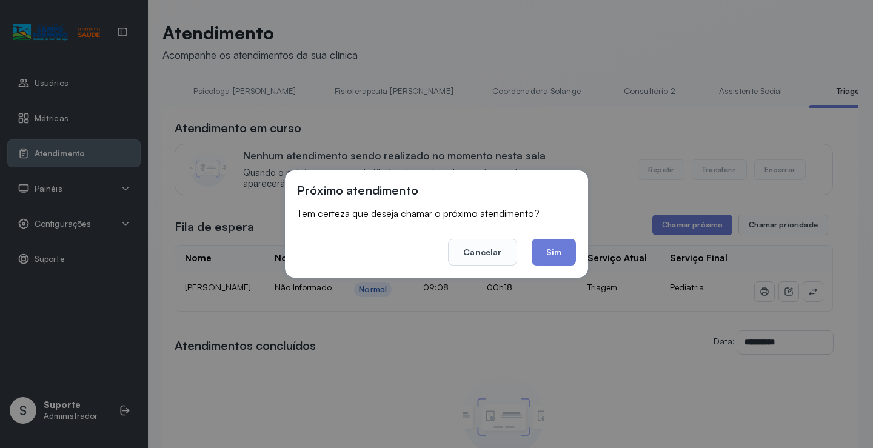
drag, startPoint x: 557, startPoint y: 258, endPoint x: 574, endPoint y: 238, distance: 26.2
click at [562, 257] on button "Sim" at bounding box center [554, 252] width 44 height 27
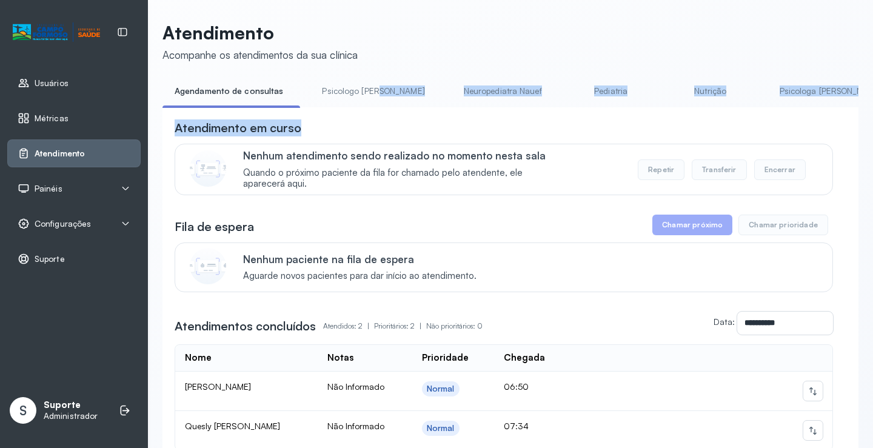
drag, startPoint x: 374, startPoint y: 107, endPoint x: 381, endPoint y: 113, distance: 9.5
click at [386, 113] on div "**********" at bounding box center [511, 304] width 696 height 447
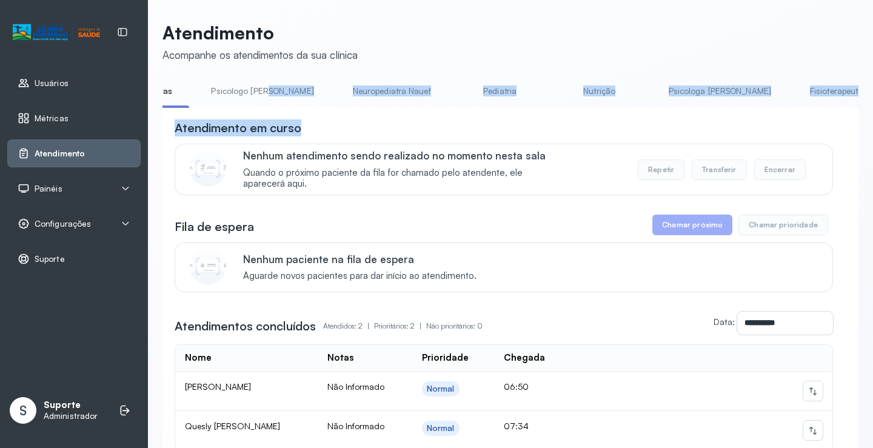
scroll to position [0, 643]
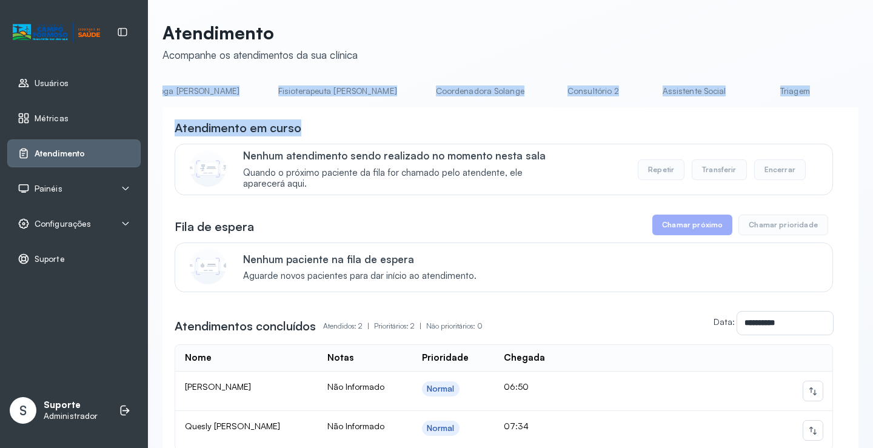
click at [753, 90] on link "Triagem" at bounding box center [795, 91] width 85 height 20
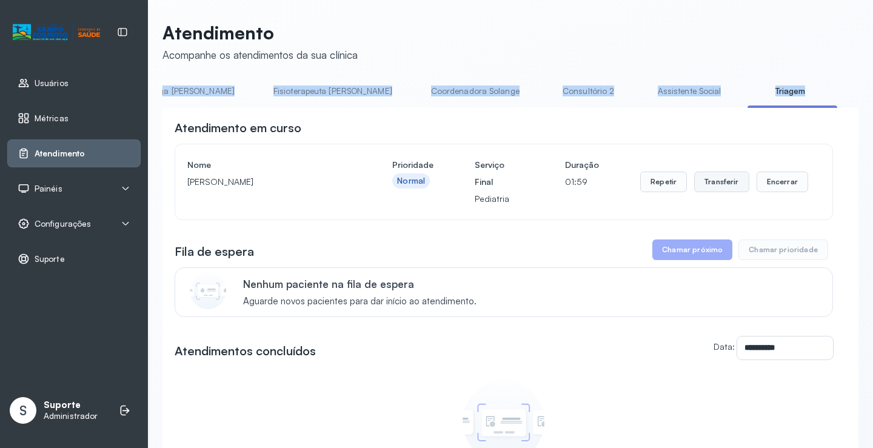
click at [726, 189] on button "Transferir" at bounding box center [721, 182] width 55 height 21
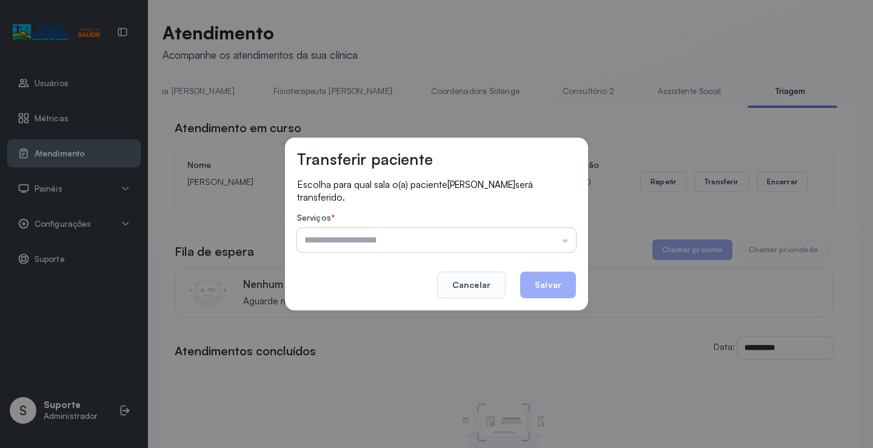
click at [567, 241] on input "text" at bounding box center [436, 240] width 279 height 24
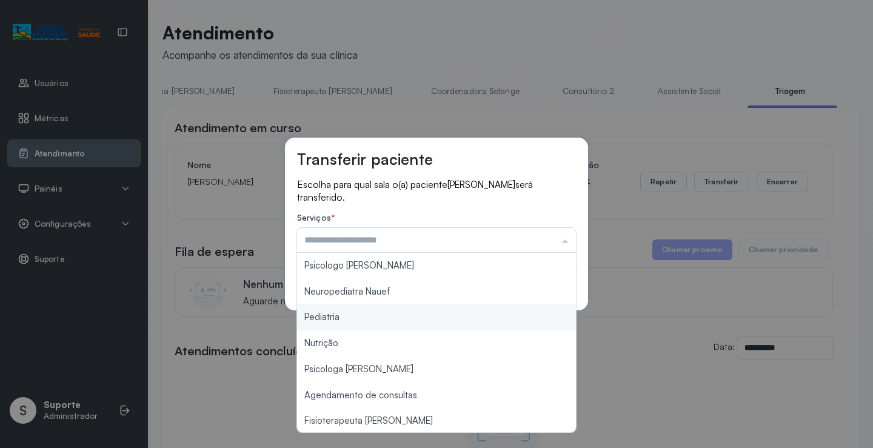
type input "*********"
click at [393, 316] on div "Transferir paciente Escolha para qual sala o(a) paciente BERNARDO RAMOS SILVA s…" at bounding box center [436, 224] width 873 height 448
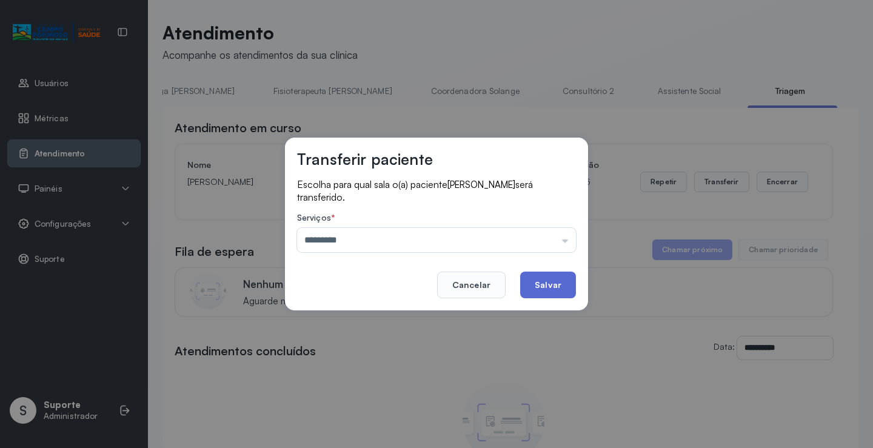
click at [557, 287] on button "Salvar" at bounding box center [548, 285] width 56 height 27
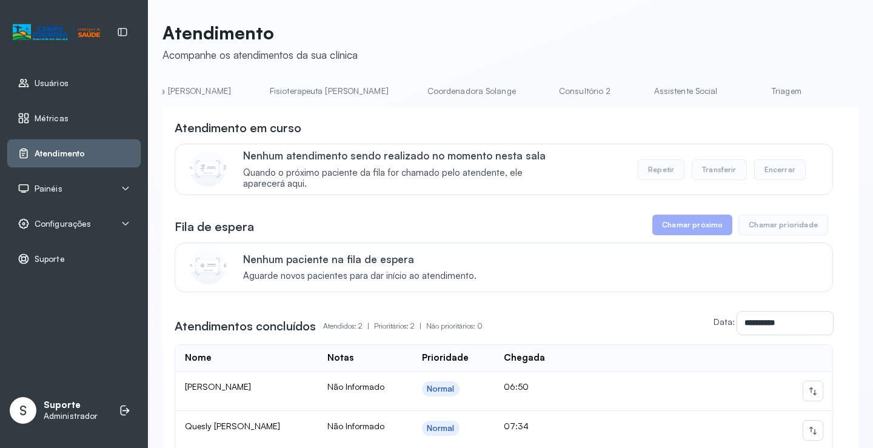
scroll to position [0, 682]
click at [713, 92] on link "Triagem" at bounding box center [755, 91] width 85 height 20
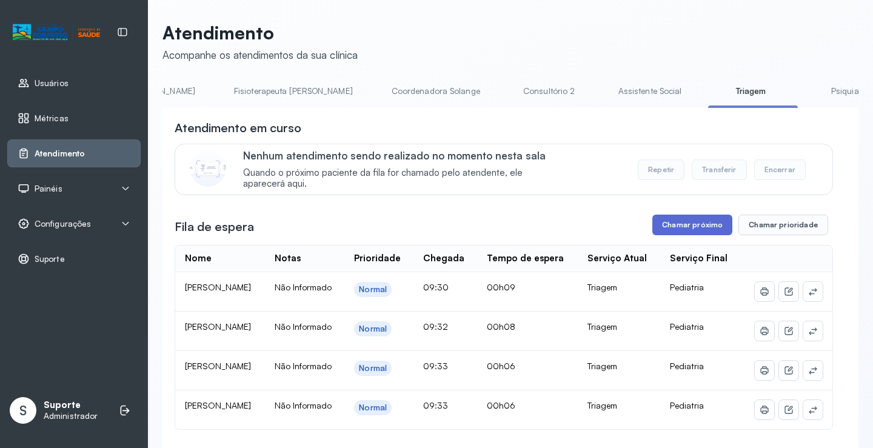
click at [700, 227] on button "Chamar próximo" at bounding box center [692, 225] width 80 height 21
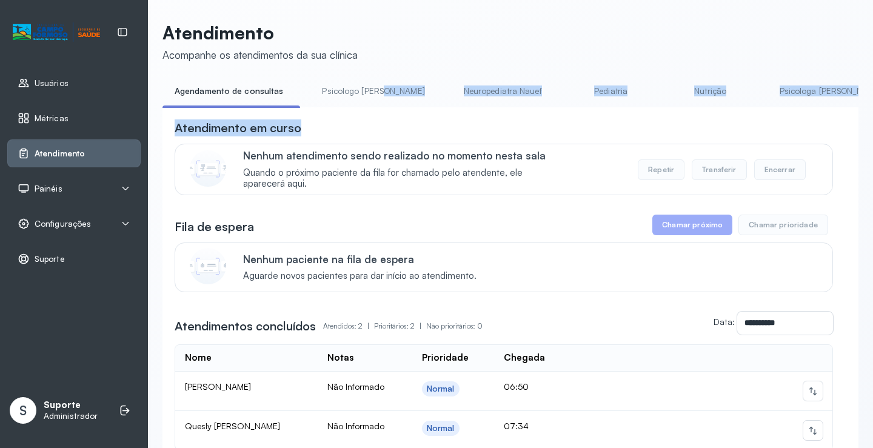
drag, startPoint x: 368, startPoint y: 113, endPoint x: 382, endPoint y: 110, distance: 14.2
click at [382, 110] on div "**********" at bounding box center [511, 304] width 696 height 447
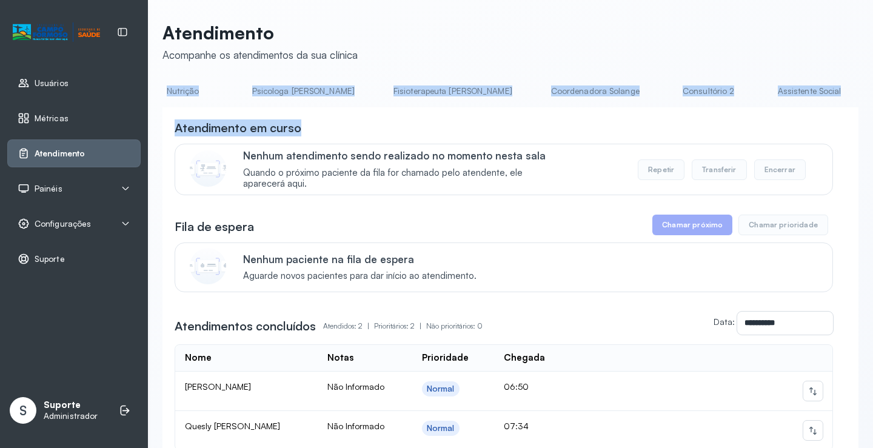
scroll to position [0, 568]
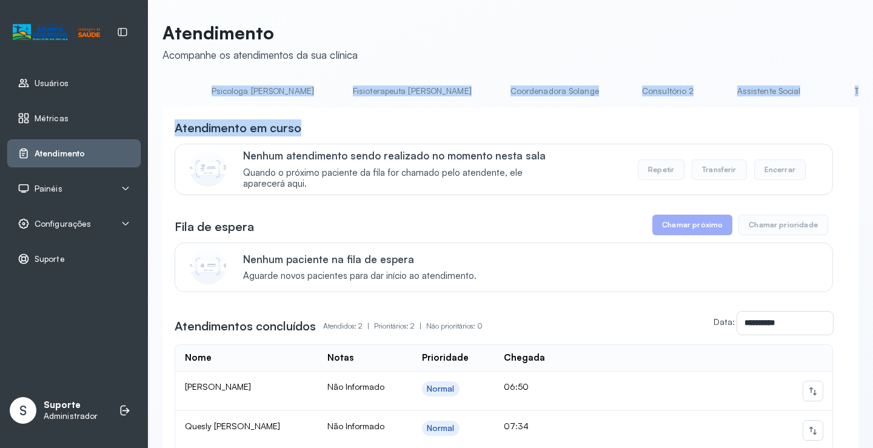
click at [827, 96] on link "Triagem" at bounding box center [869, 91] width 85 height 20
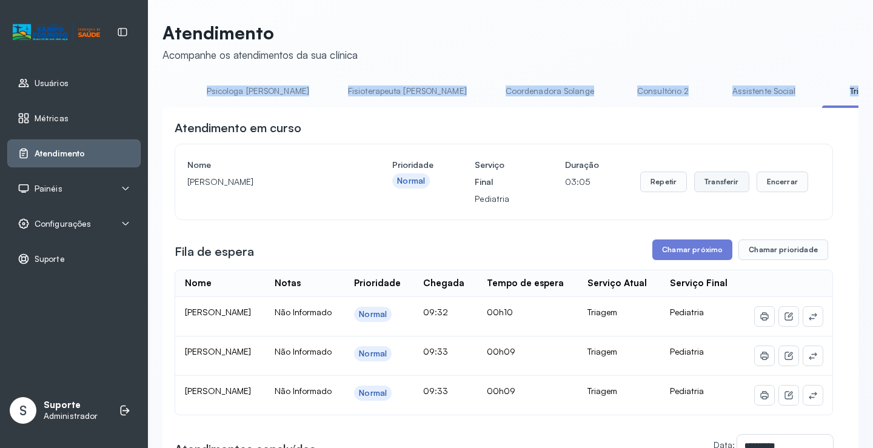
click at [720, 186] on button "Transferir" at bounding box center [721, 182] width 55 height 21
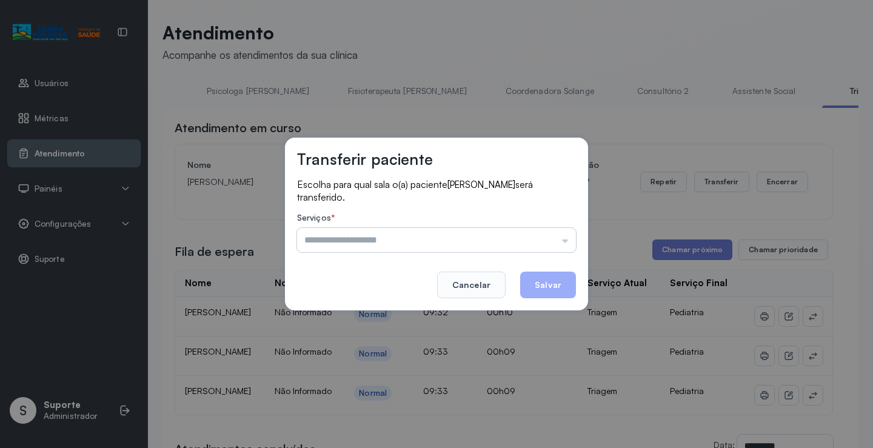
click at [568, 240] on input "text" at bounding box center [436, 240] width 279 height 24
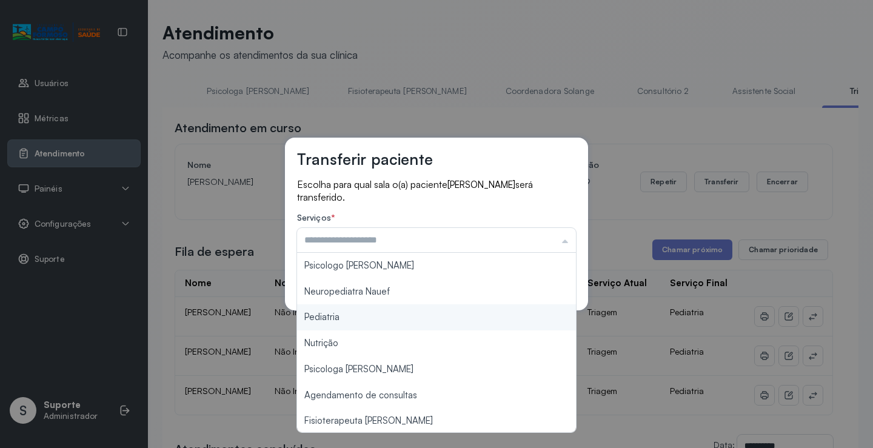
type input "*********"
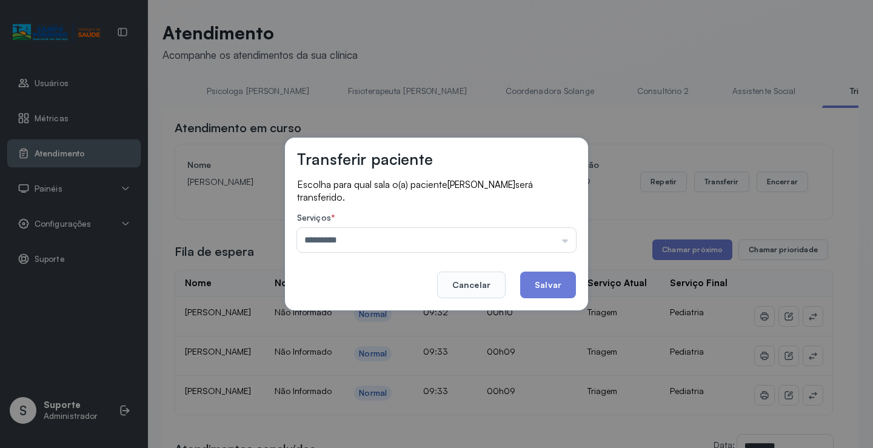
drag, startPoint x: 341, startPoint y: 318, endPoint x: 445, endPoint y: 300, distance: 105.3
click at [358, 316] on div "Transferir paciente Escolha para qual sala o(a) paciente [PERSON_NAME] será tra…" at bounding box center [436, 224] width 873 height 448
click at [550, 285] on button "Salvar" at bounding box center [548, 285] width 56 height 27
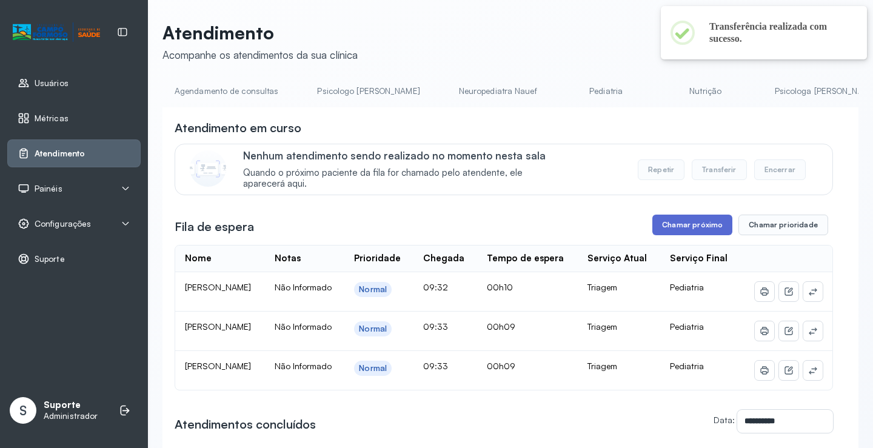
click at [699, 224] on button "Chamar próximo" at bounding box center [692, 225] width 80 height 21
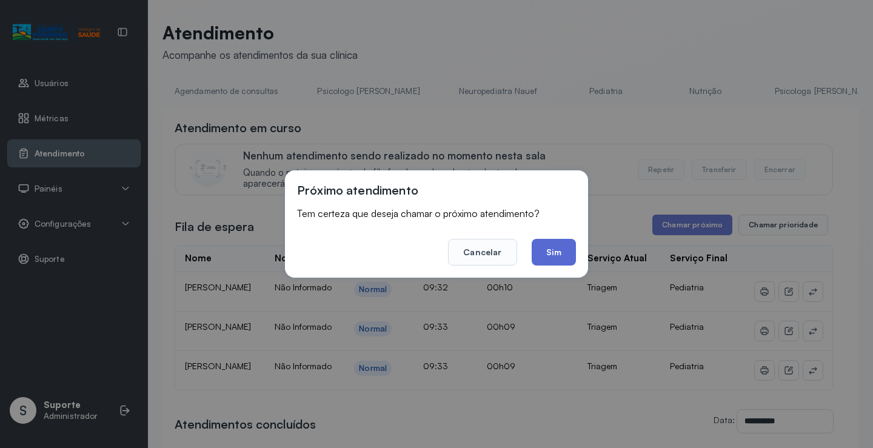
click at [559, 253] on button "Sim" at bounding box center [554, 252] width 44 height 27
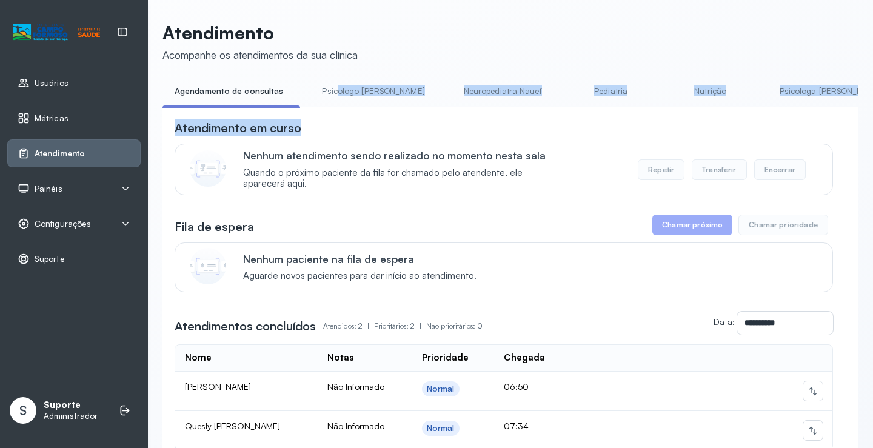
drag, startPoint x: 334, startPoint y: 106, endPoint x: 389, endPoint y: 111, distance: 56.0
click at [389, 111] on div "**********" at bounding box center [511, 304] width 696 height 447
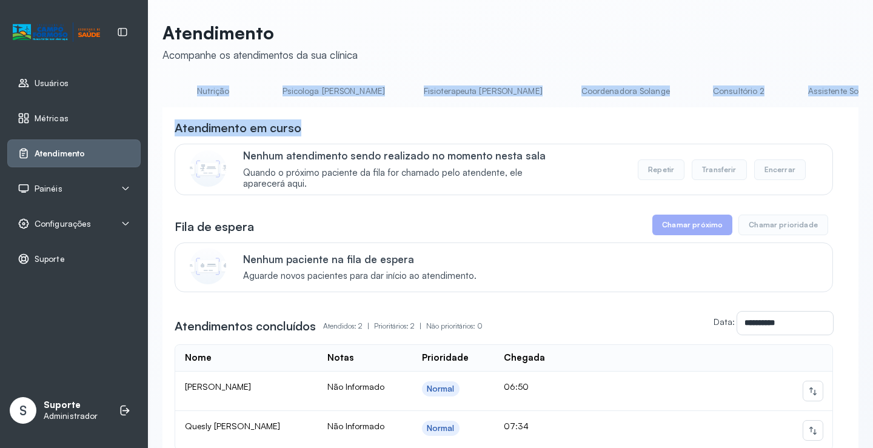
scroll to position [0, 511]
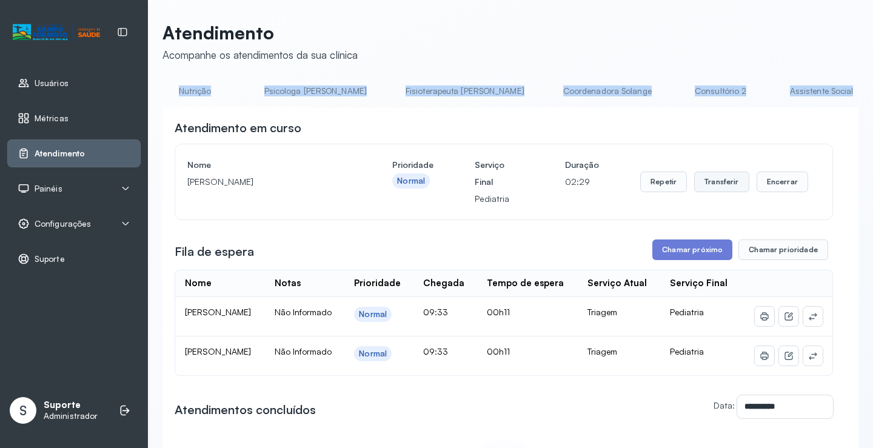
click at [733, 192] on button "Transferir" at bounding box center [721, 182] width 55 height 21
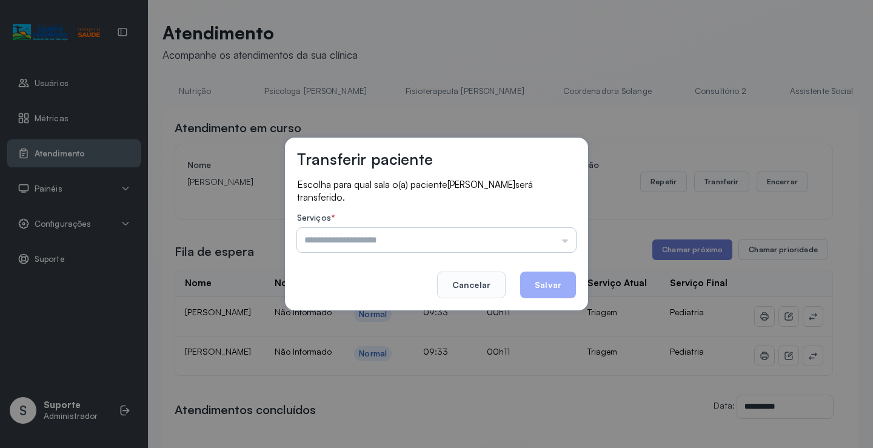
click at [568, 238] on input "text" at bounding box center [436, 240] width 279 height 24
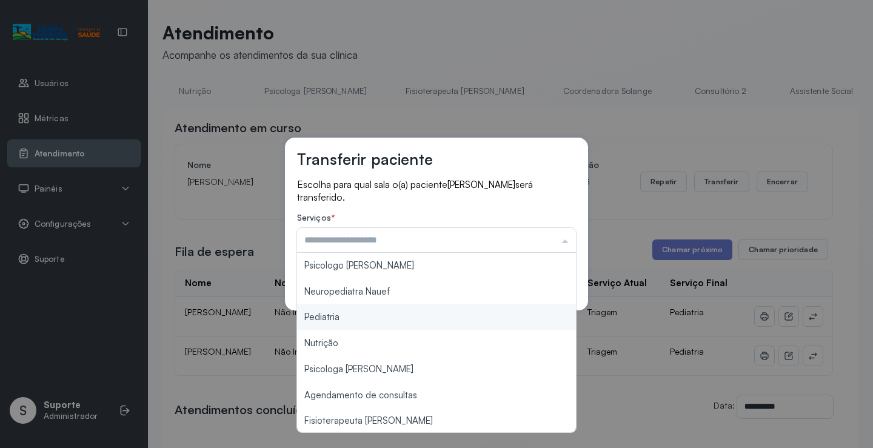
type input "*********"
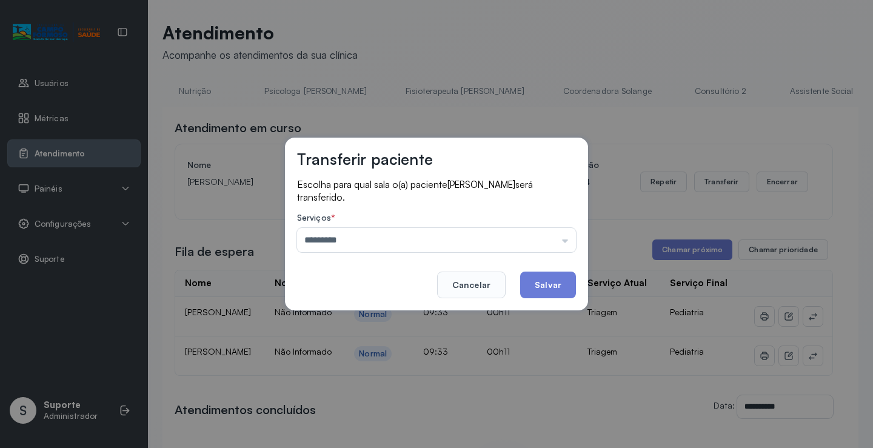
drag, startPoint x: 344, startPoint y: 317, endPoint x: 379, endPoint y: 329, distance: 37.2
click at [357, 321] on div "Transferir paciente Escolha para qual sala o(a) paciente MARIA CLARA MIRANDA DA…" at bounding box center [436, 224] width 873 height 448
click at [560, 291] on button "Salvar" at bounding box center [548, 285] width 56 height 27
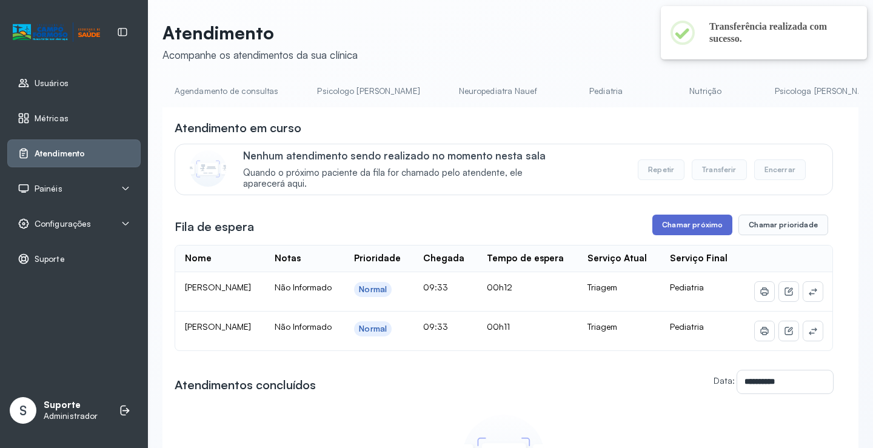
click at [694, 232] on button "Chamar próximo" at bounding box center [692, 225] width 80 height 21
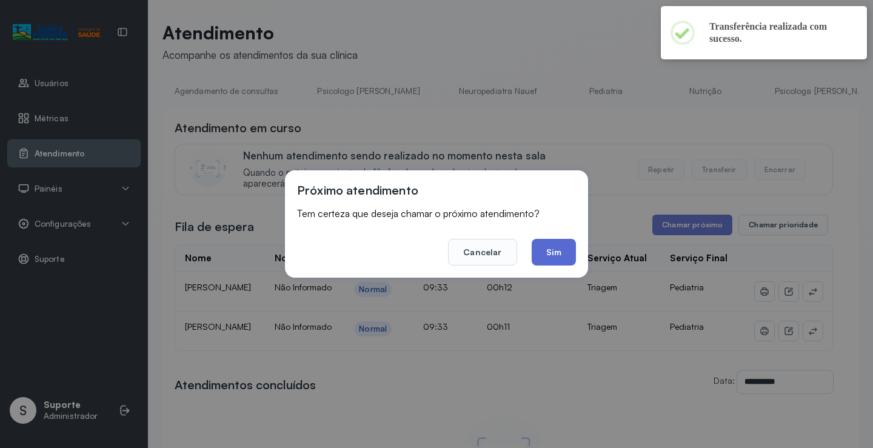
click at [552, 244] on button "Sim" at bounding box center [554, 252] width 44 height 27
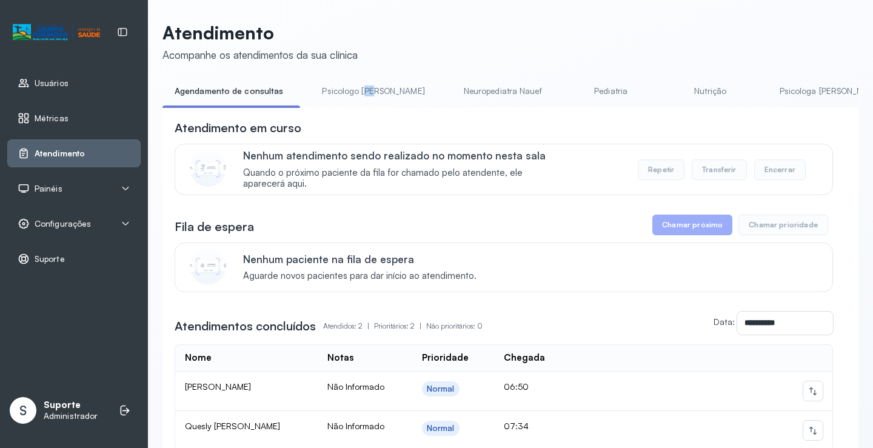
drag, startPoint x: 360, startPoint y: 106, endPoint x: 368, endPoint y: 106, distance: 8.5
click at [368, 106] on li "Psicologo [PERSON_NAME]" at bounding box center [376, 94] width 132 height 27
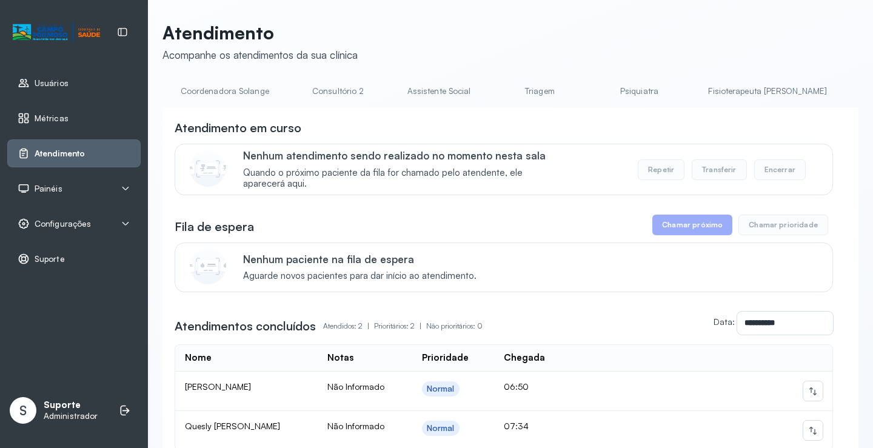
click at [497, 99] on link "Triagem" at bounding box center [539, 91] width 85 height 20
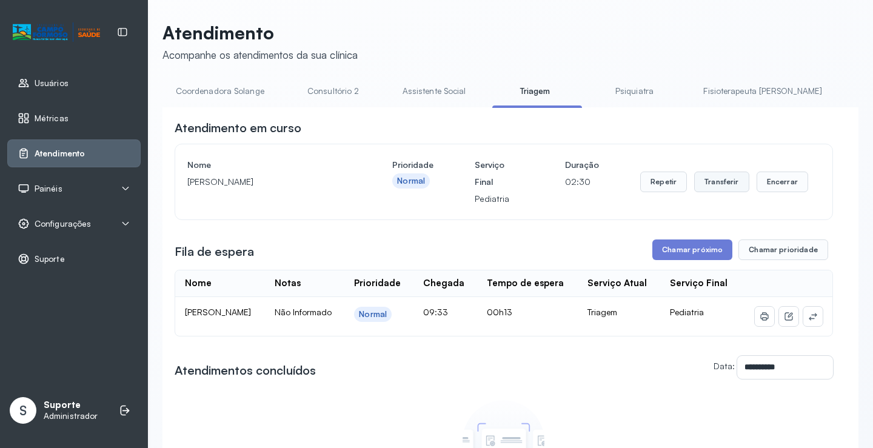
click at [717, 187] on button "Transferir" at bounding box center [721, 182] width 55 height 21
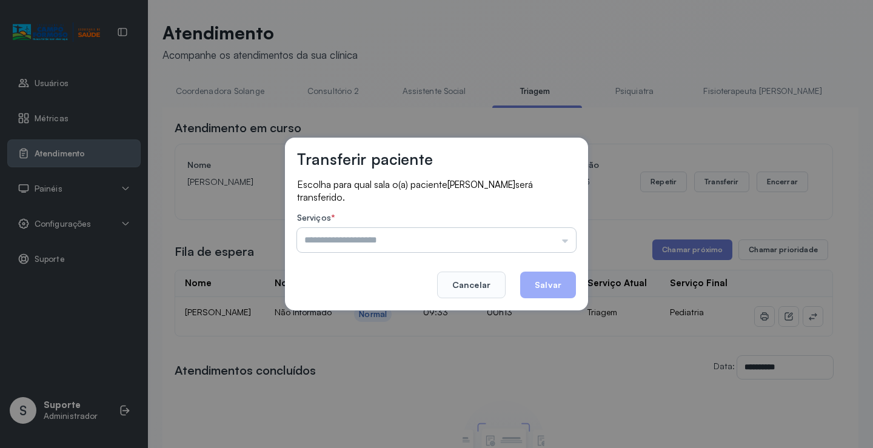
click at [566, 242] on input "text" at bounding box center [436, 240] width 279 height 24
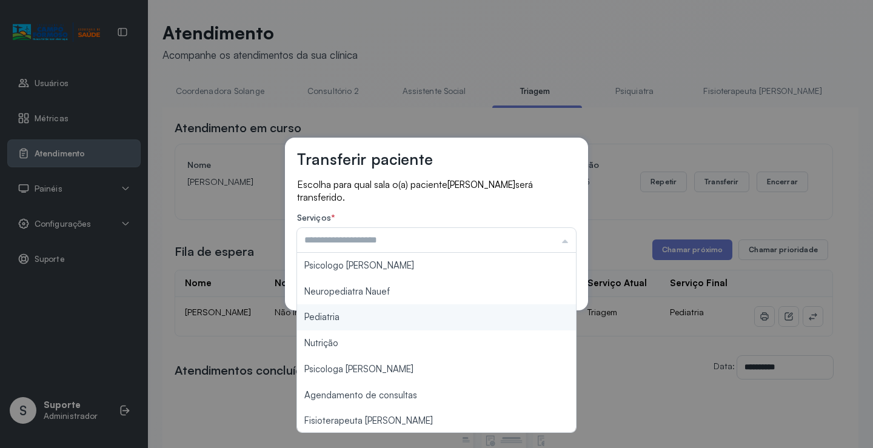
type input "*********"
drag, startPoint x: 371, startPoint y: 315, endPoint x: 404, endPoint y: 314, distance: 32.8
click at [393, 314] on div "Transferir paciente Escolha para qual sala o(a) paciente [PERSON_NAME] será tra…" at bounding box center [436, 224] width 873 height 448
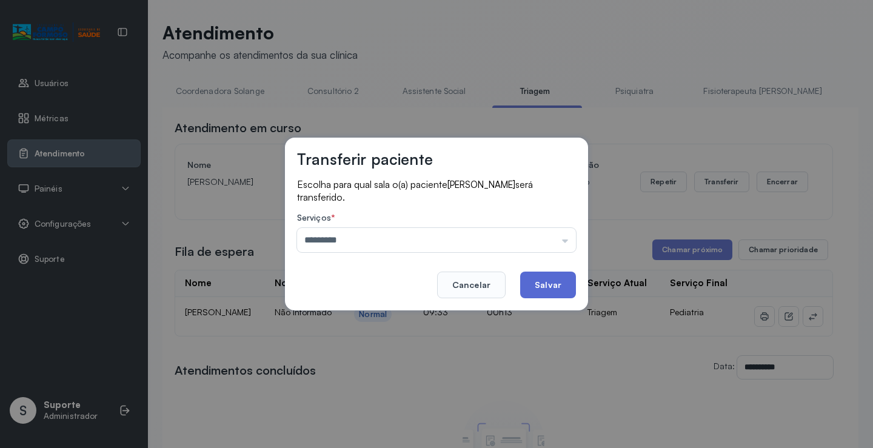
click at [549, 284] on button "Salvar" at bounding box center [548, 285] width 56 height 27
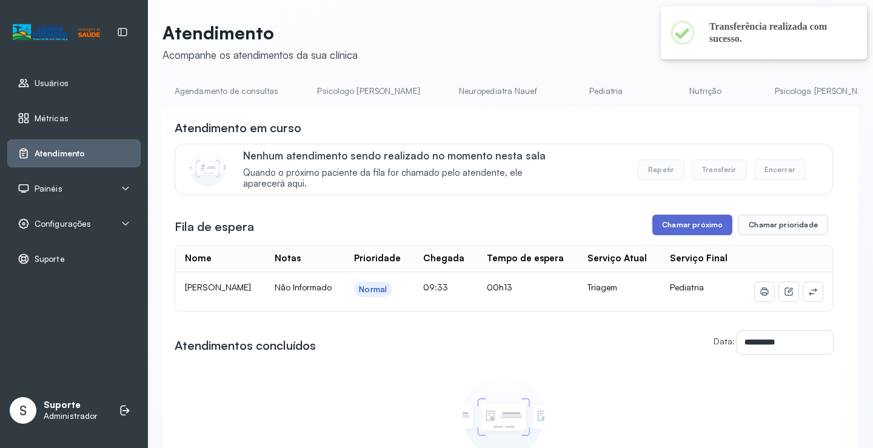
click at [690, 227] on button "Chamar próximo" at bounding box center [692, 225] width 80 height 21
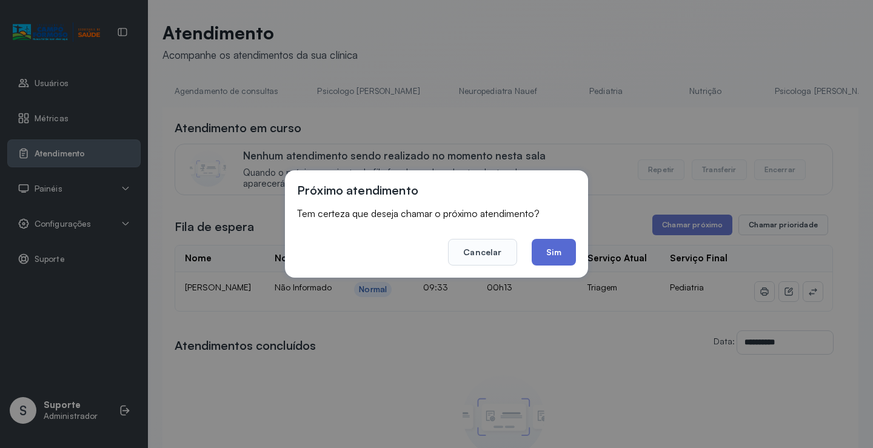
click at [562, 253] on button "Sim" at bounding box center [554, 252] width 44 height 27
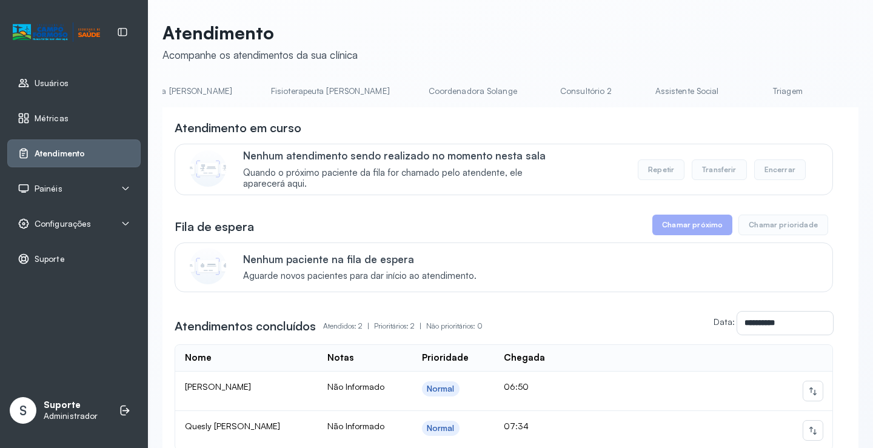
scroll to position [0, 696]
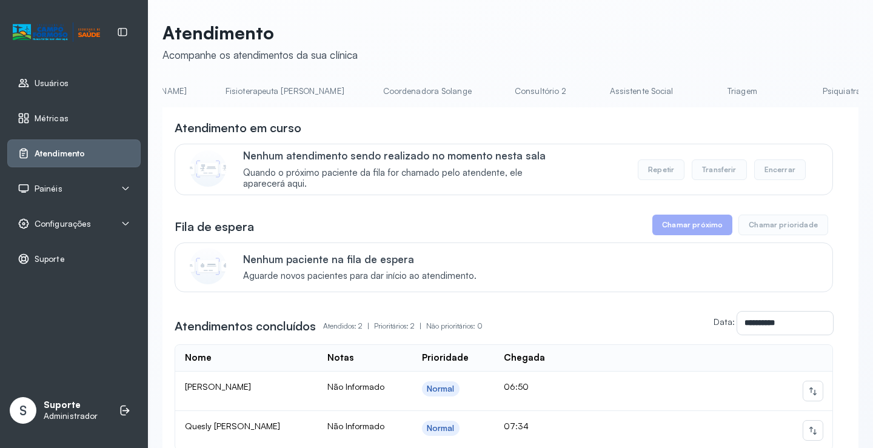
click at [700, 92] on link "Triagem" at bounding box center [742, 91] width 85 height 20
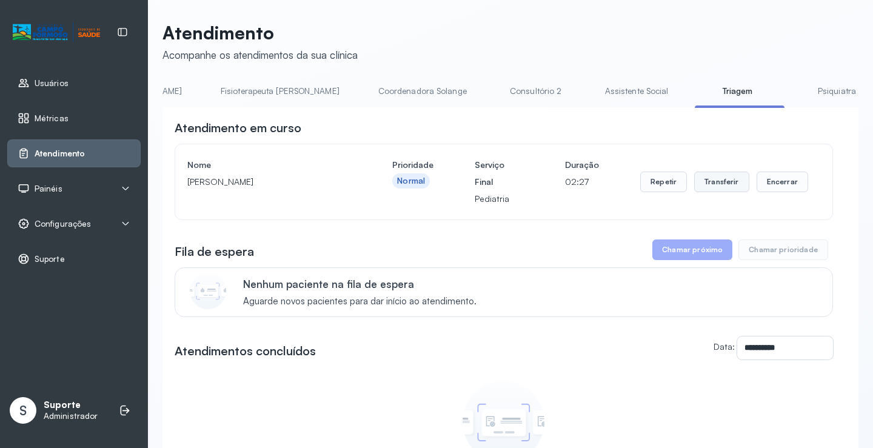
click at [734, 184] on button "Transferir" at bounding box center [721, 182] width 55 height 21
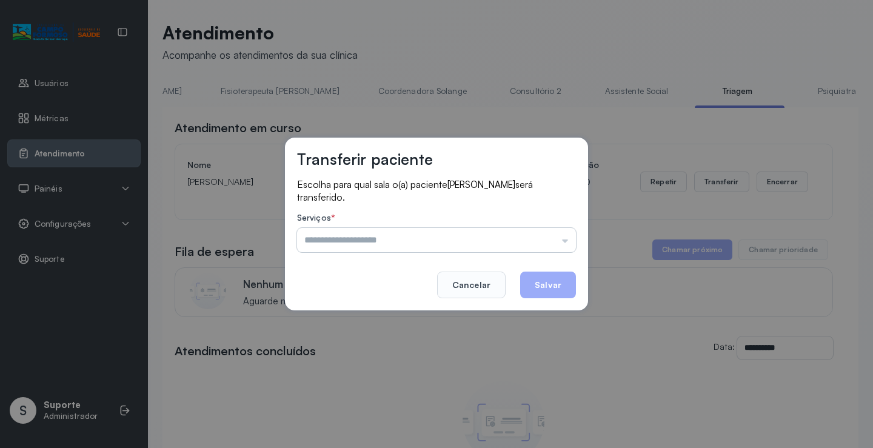
click at [569, 240] on input "text" at bounding box center [436, 240] width 279 height 24
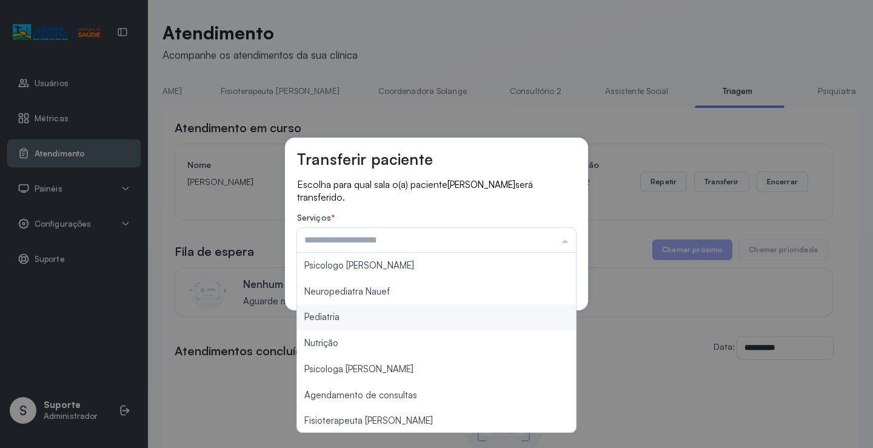
type input "*********"
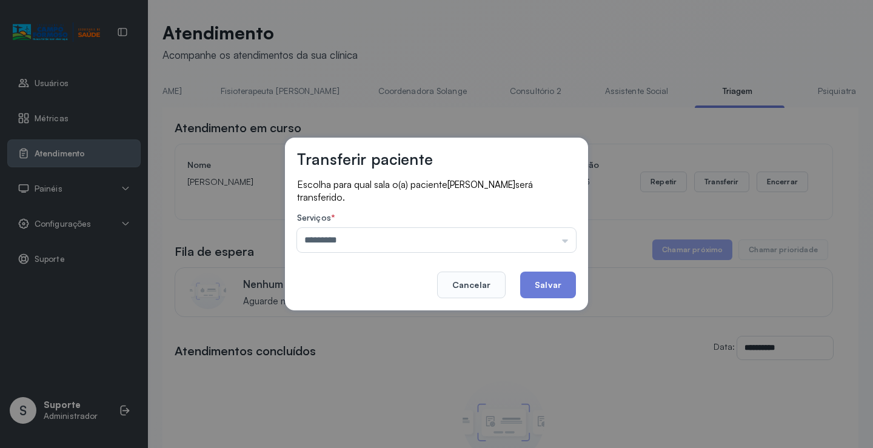
click at [386, 318] on div "Transferir paciente Escolha para qual sala o(a) paciente [PERSON_NAME] será tra…" at bounding box center [436, 224] width 873 height 448
click at [545, 288] on button "Salvar" at bounding box center [548, 285] width 56 height 27
